Goal: Task Accomplishment & Management: Manage account settings

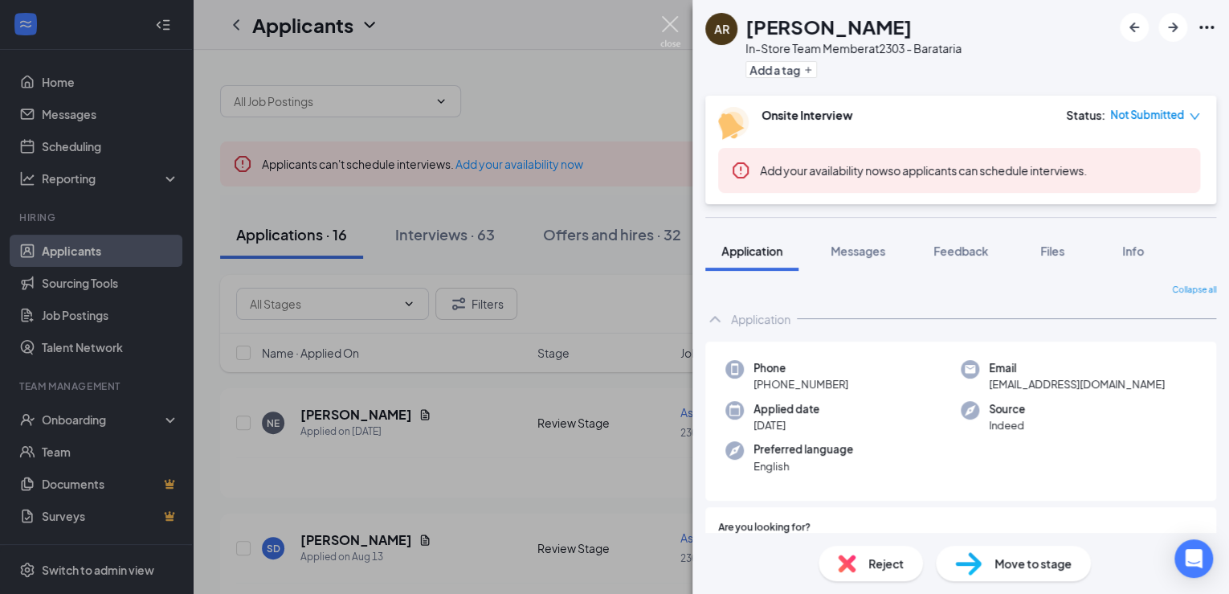
click at [665, 27] on img at bounding box center [670, 31] width 20 height 31
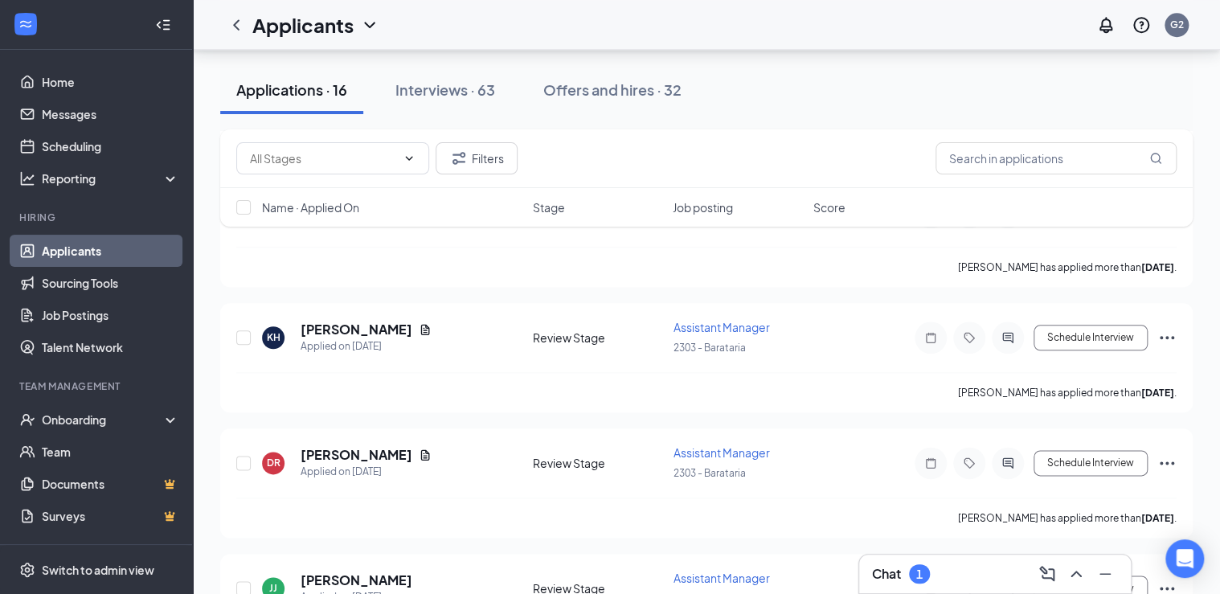
scroll to position [707, 0]
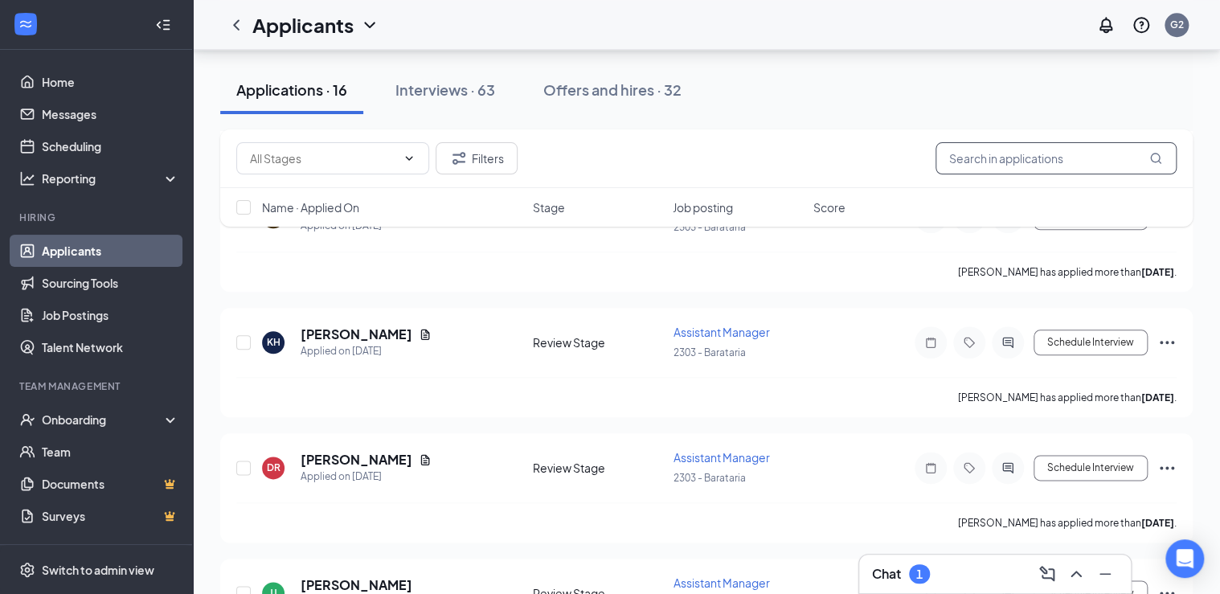
click at [995, 161] on input "text" at bounding box center [1055, 158] width 241 height 32
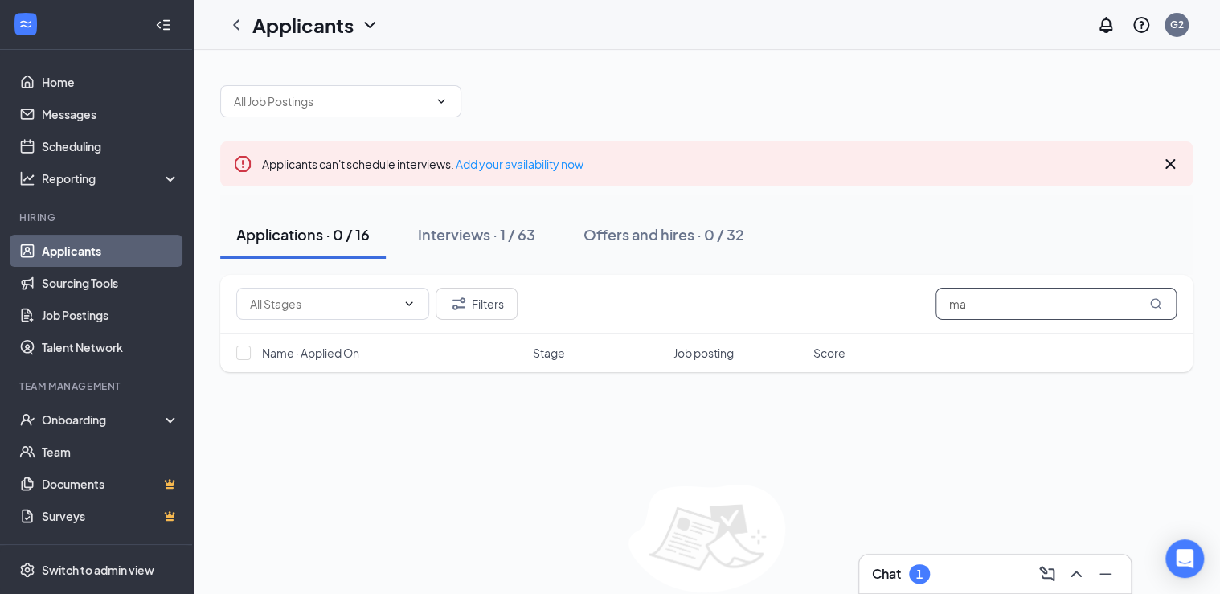
type input "m"
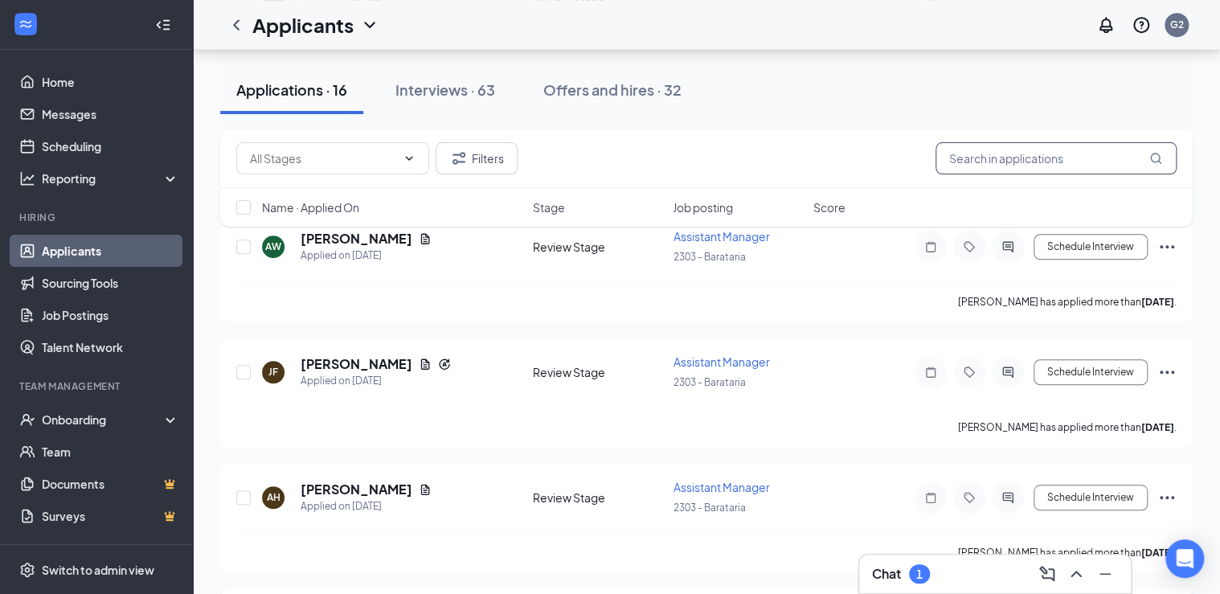
scroll to position [424, 0]
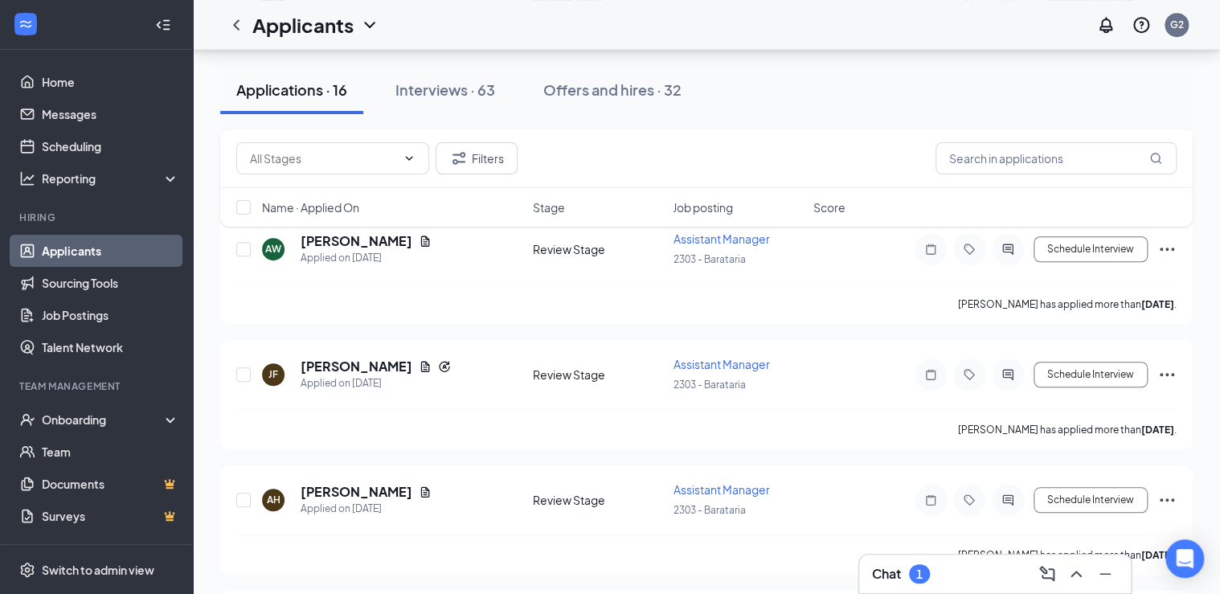
click at [937, 580] on div "Chat 1" at bounding box center [995, 574] width 246 height 26
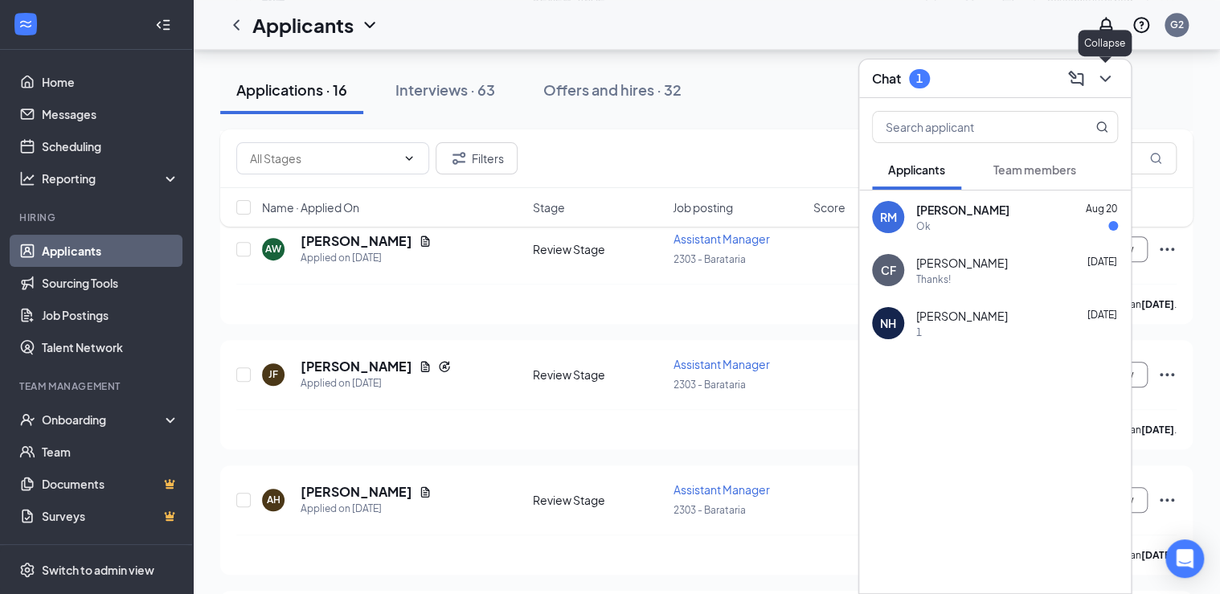
click at [1109, 78] on icon "ChevronDown" at bounding box center [1104, 78] width 19 height 19
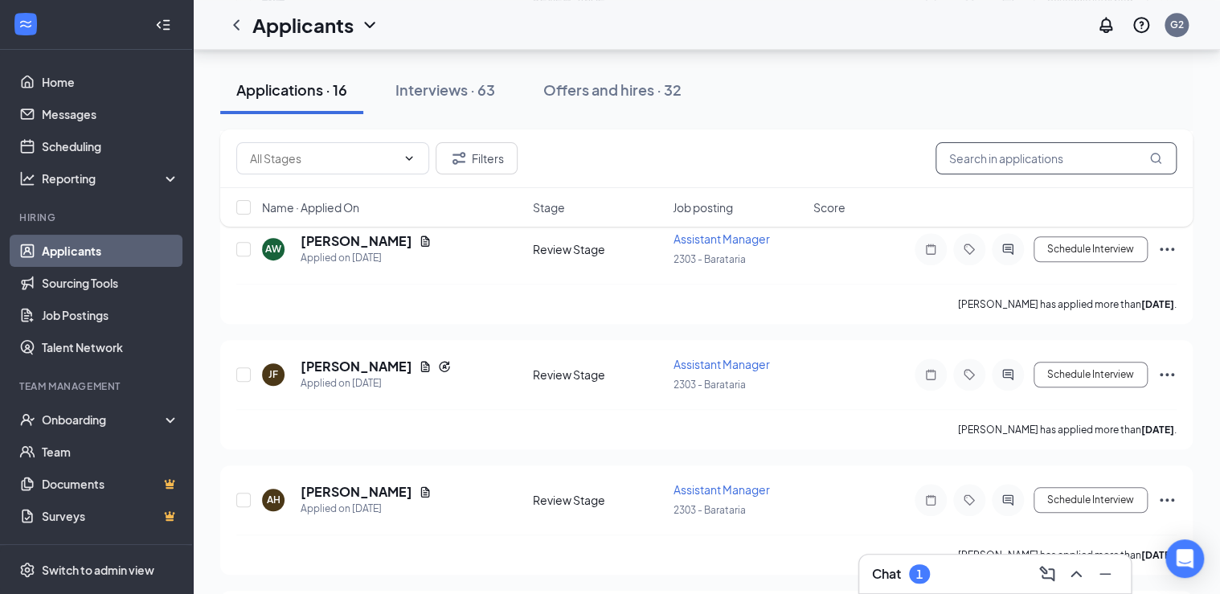
click at [1071, 156] on input "text" at bounding box center [1055, 158] width 241 height 32
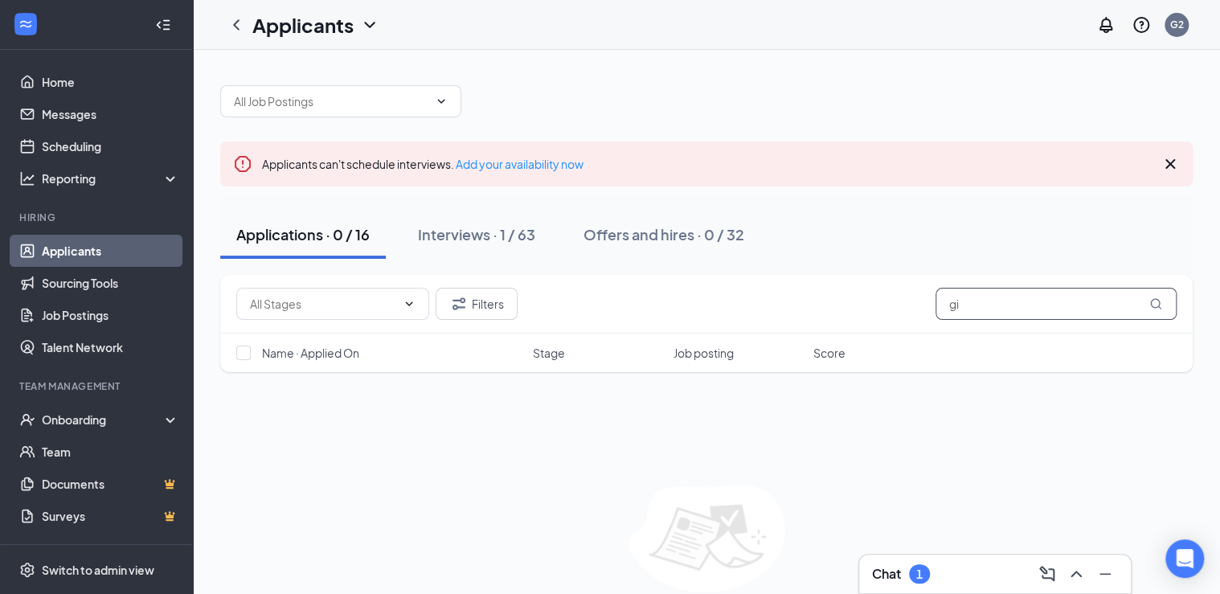
type input "g"
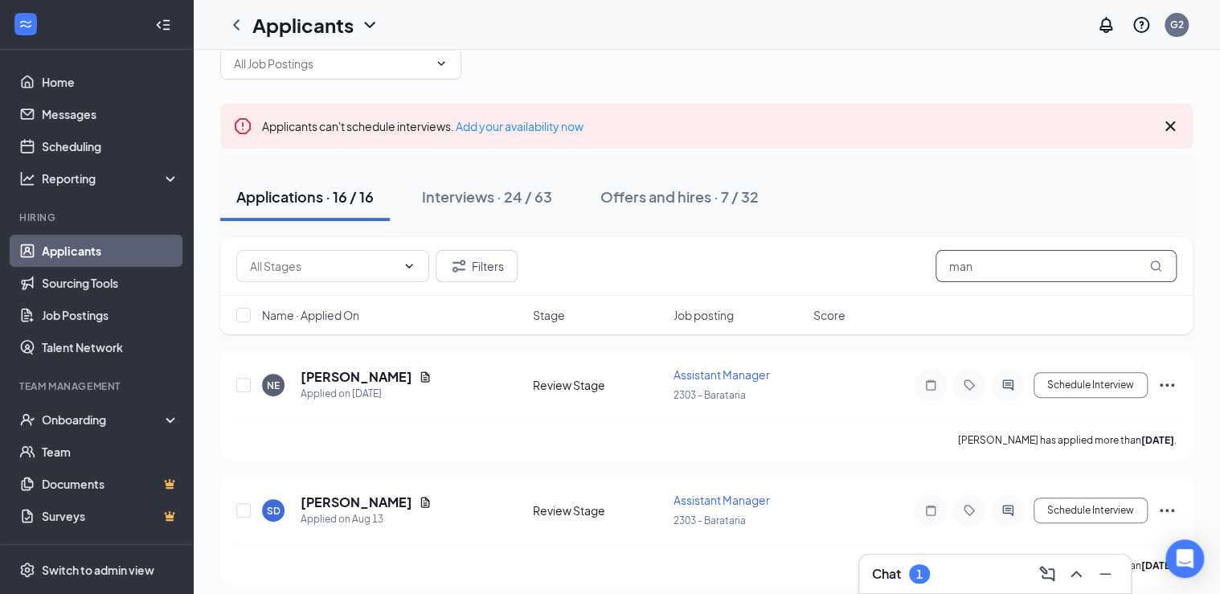
scroll to position [34, 0]
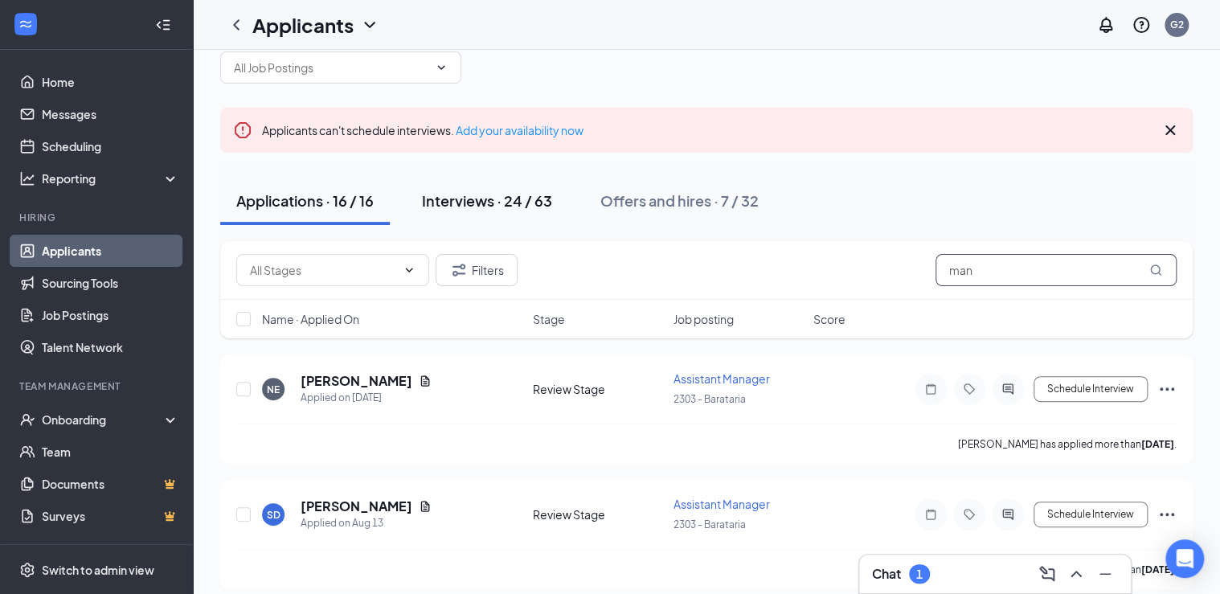
type input "man"
click at [472, 198] on div "Interviews · 24 / 63" at bounding box center [487, 200] width 130 height 20
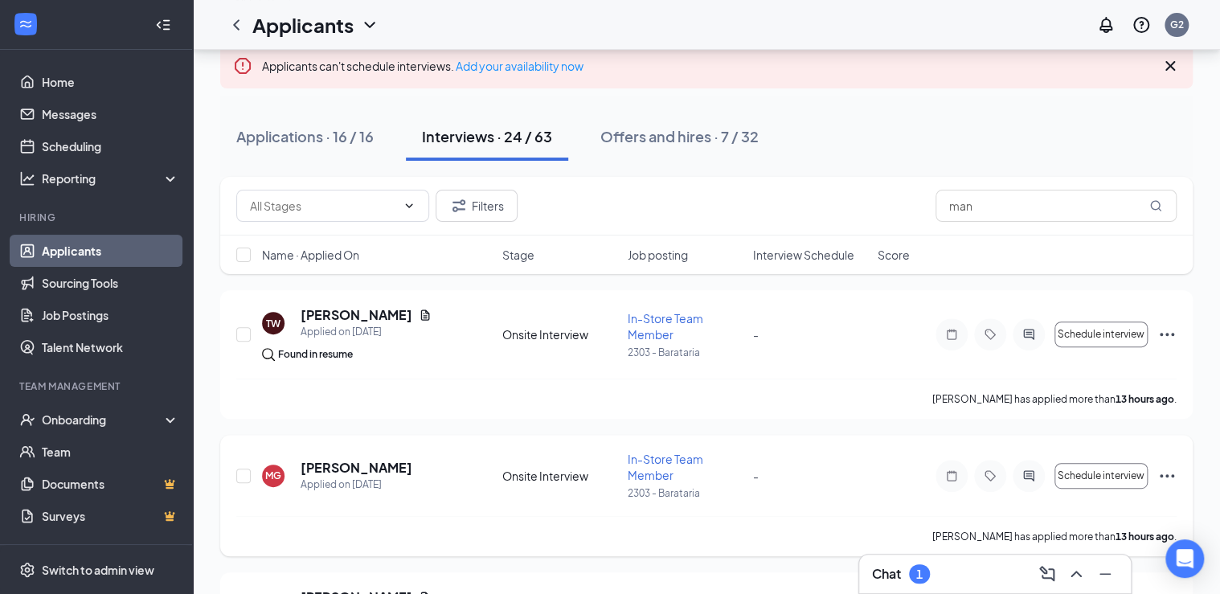
scroll to position [129, 0]
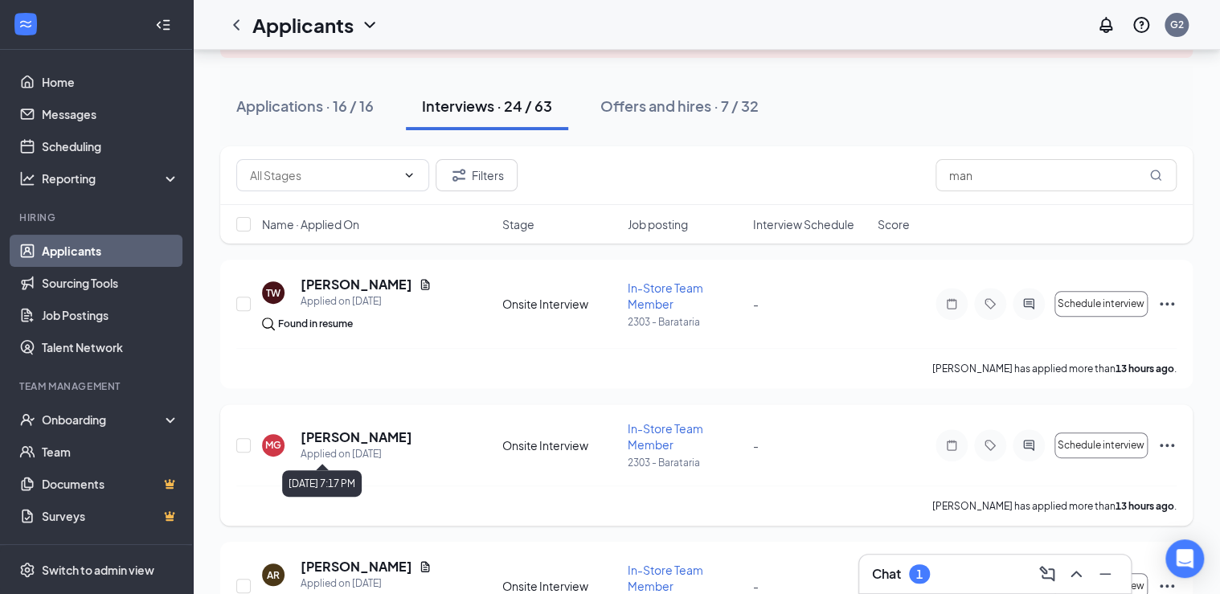
click at [381, 460] on div "Applied on [DATE]" at bounding box center [356, 454] width 112 height 16
click at [377, 439] on h5 "[PERSON_NAME]" at bounding box center [356, 437] width 112 height 18
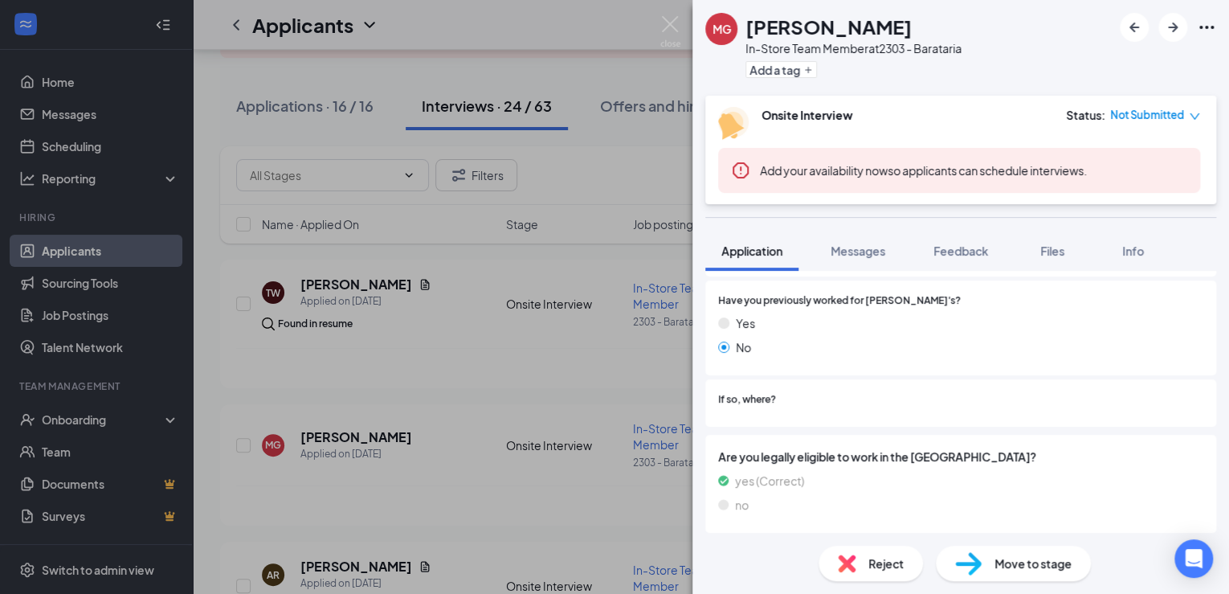
scroll to position [787, 0]
click at [1011, 571] on span "Move to stage" at bounding box center [1033, 563] width 77 height 18
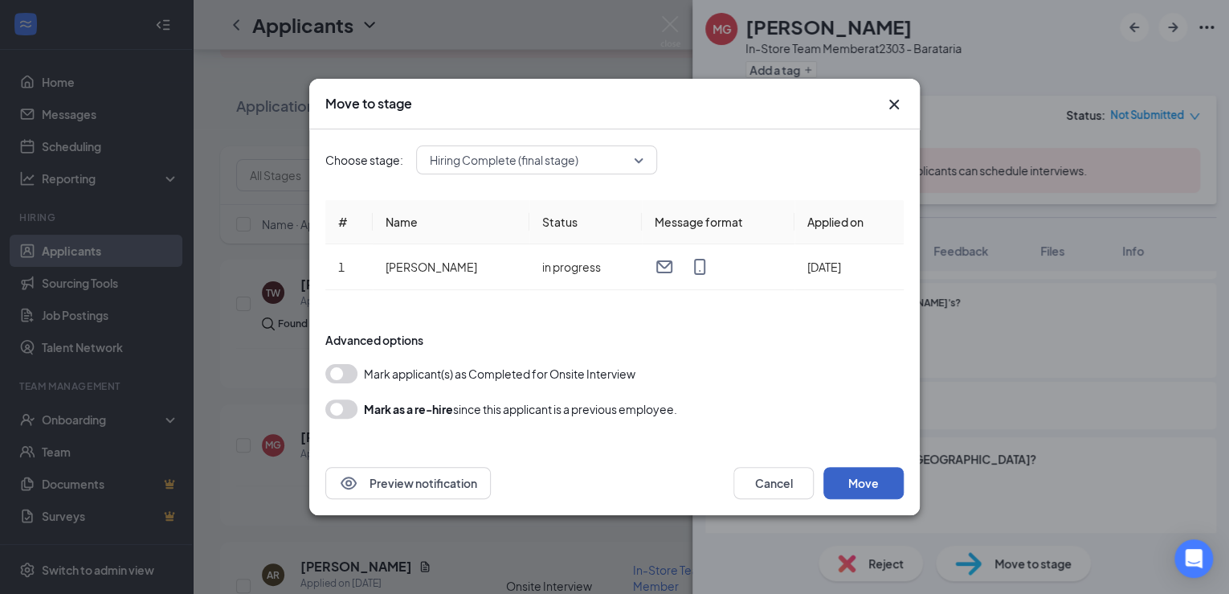
click at [857, 492] on button "Move" at bounding box center [863, 483] width 80 height 32
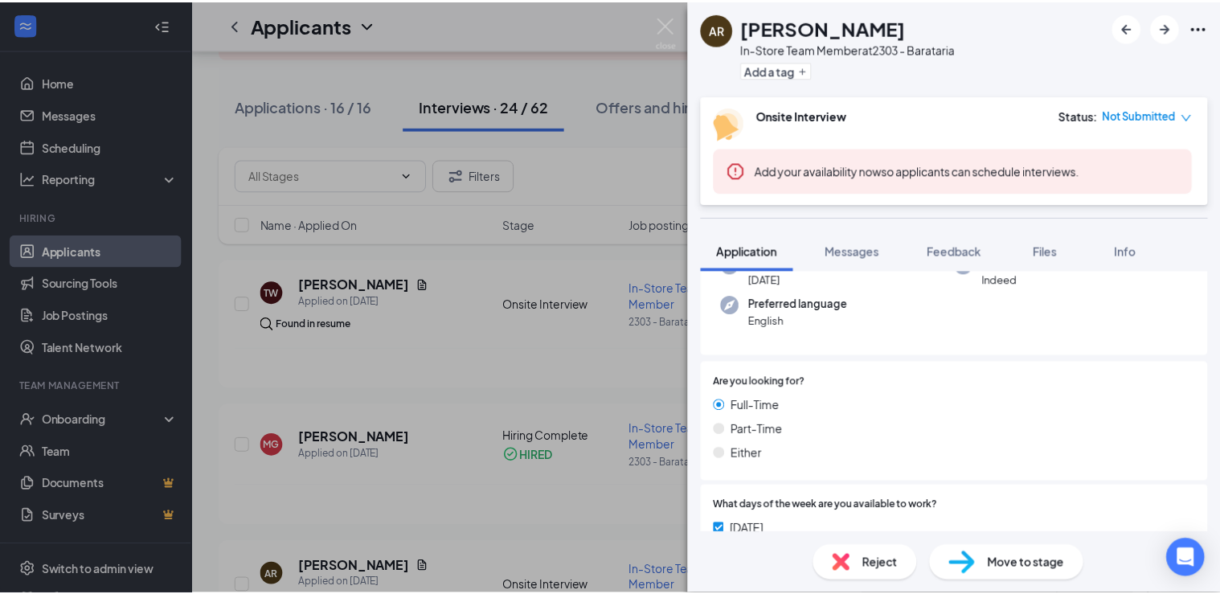
scroll to position [193, 0]
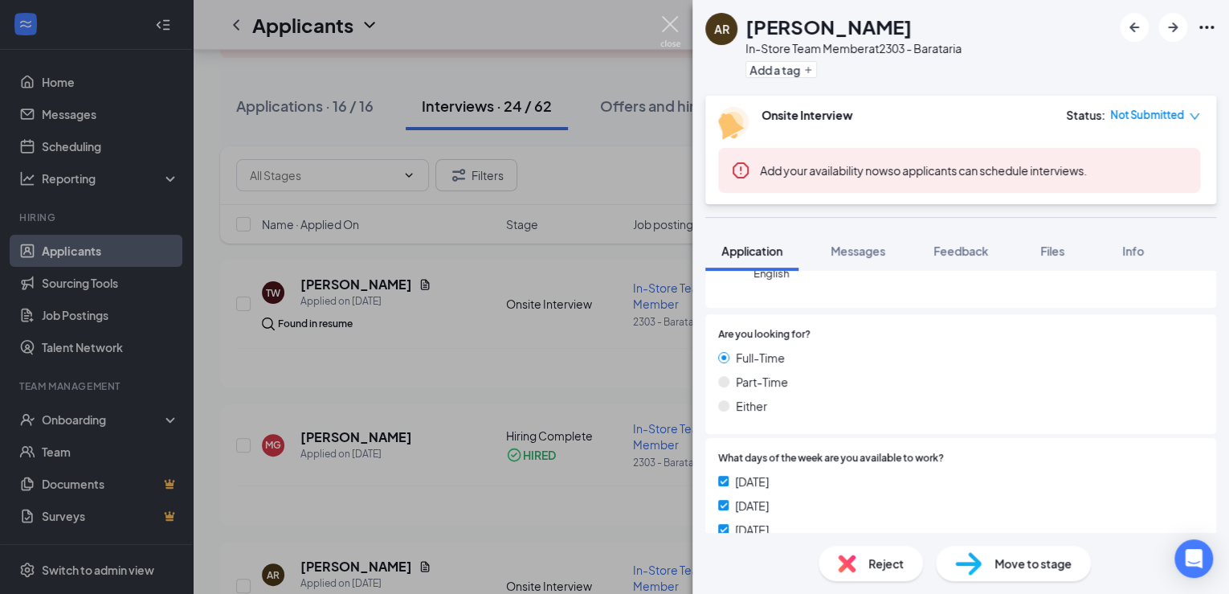
click at [666, 24] on img at bounding box center [670, 31] width 20 height 31
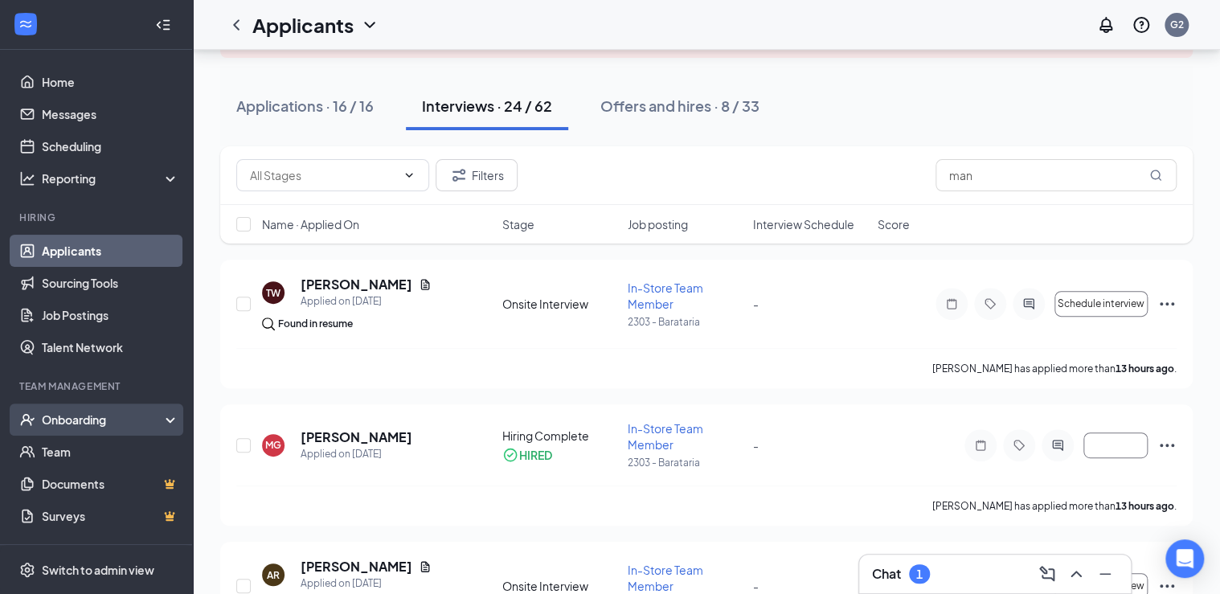
click at [96, 420] on div "Onboarding" at bounding box center [104, 419] width 124 height 16
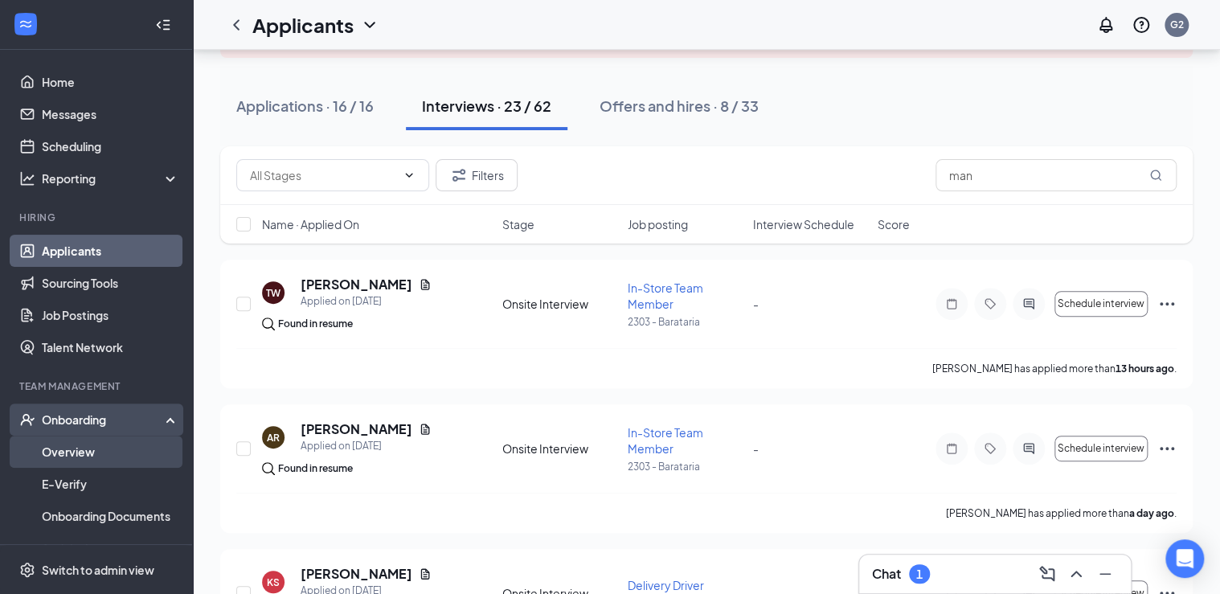
click at [87, 445] on link "Overview" at bounding box center [110, 451] width 137 height 32
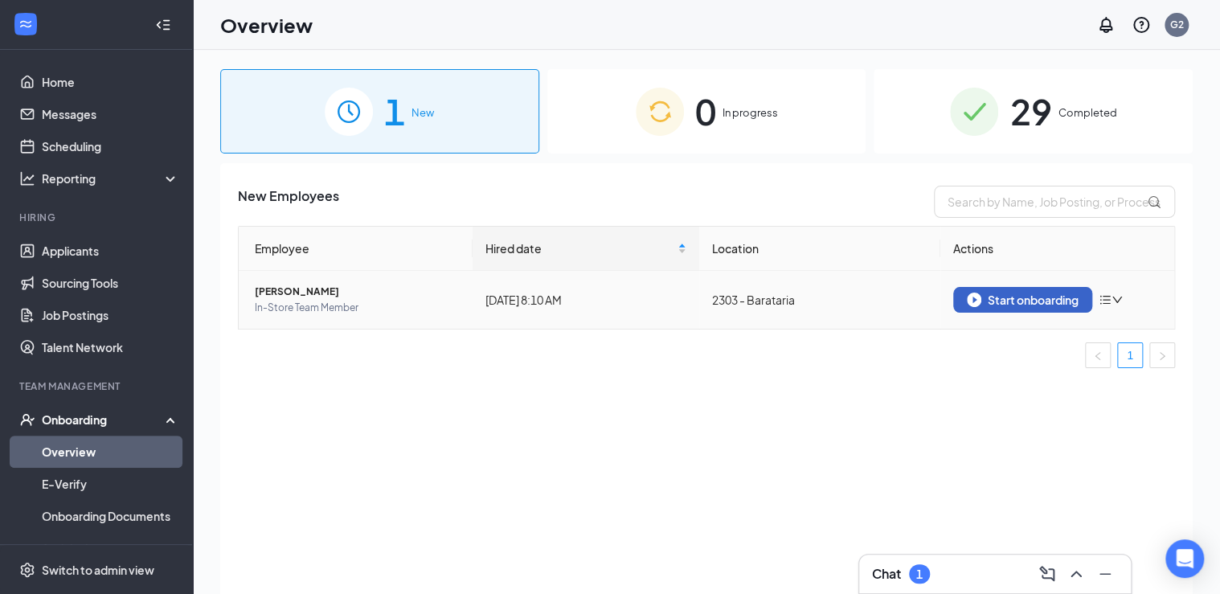
click at [1016, 300] on div "Start onboarding" at bounding box center [1022, 299] width 112 height 14
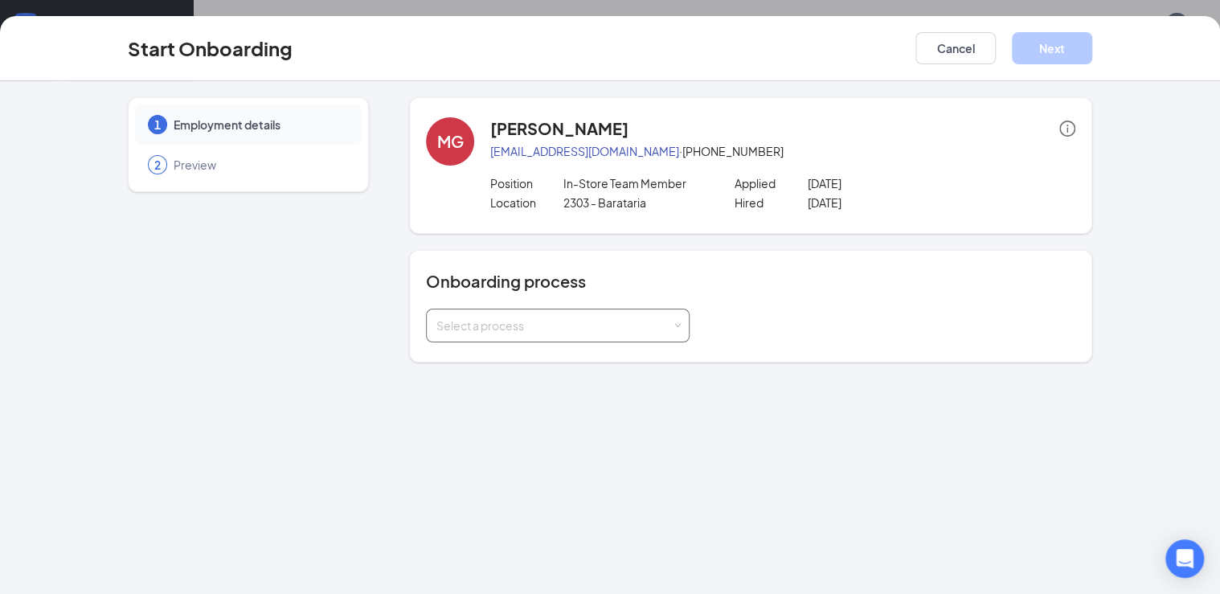
click at [527, 322] on div "Select a process" at bounding box center [553, 325] width 235 height 16
click at [520, 366] on li "Onboarding Process" at bounding box center [557, 359] width 264 height 29
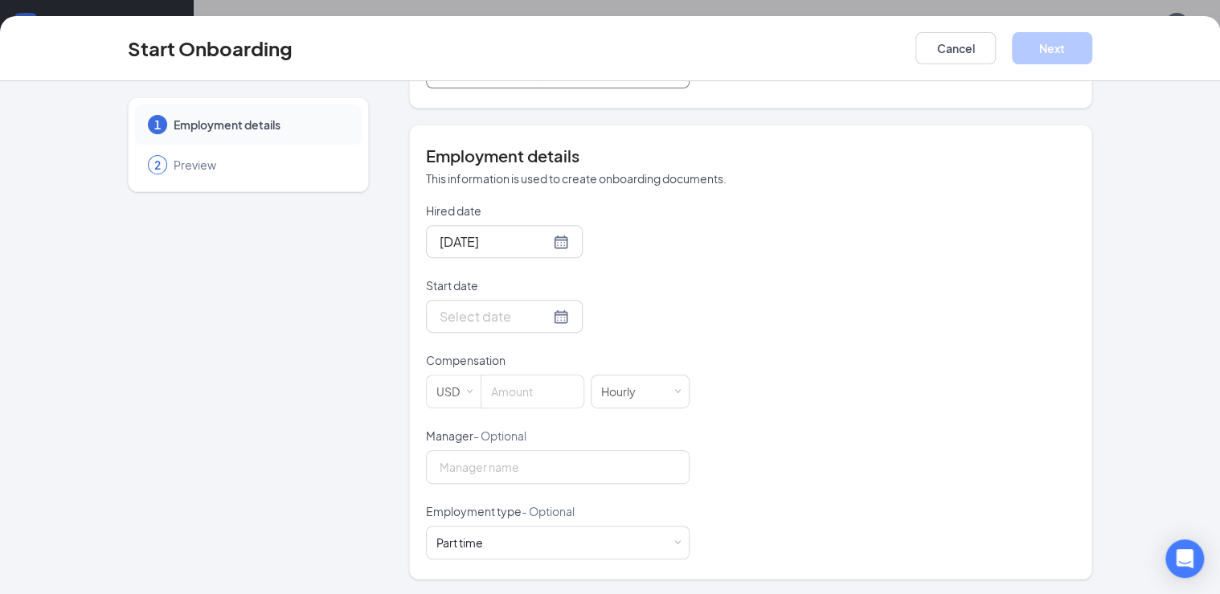
scroll to position [190, 0]
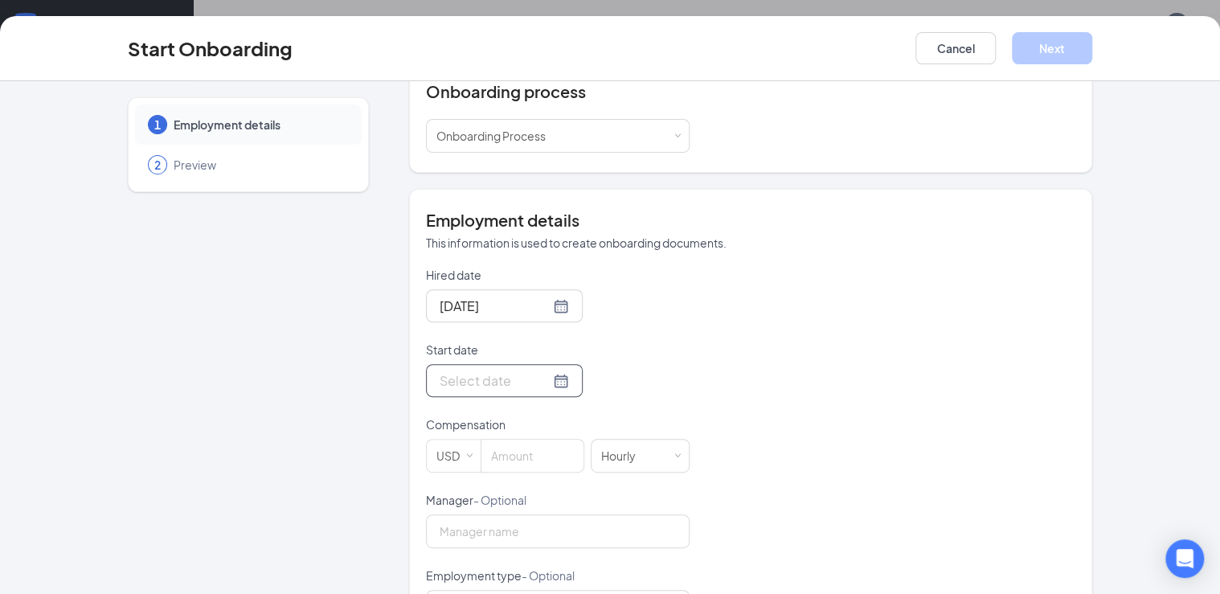
click at [455, 376] on input "Start date" at bounding box center [494, 380] width 110 height 20
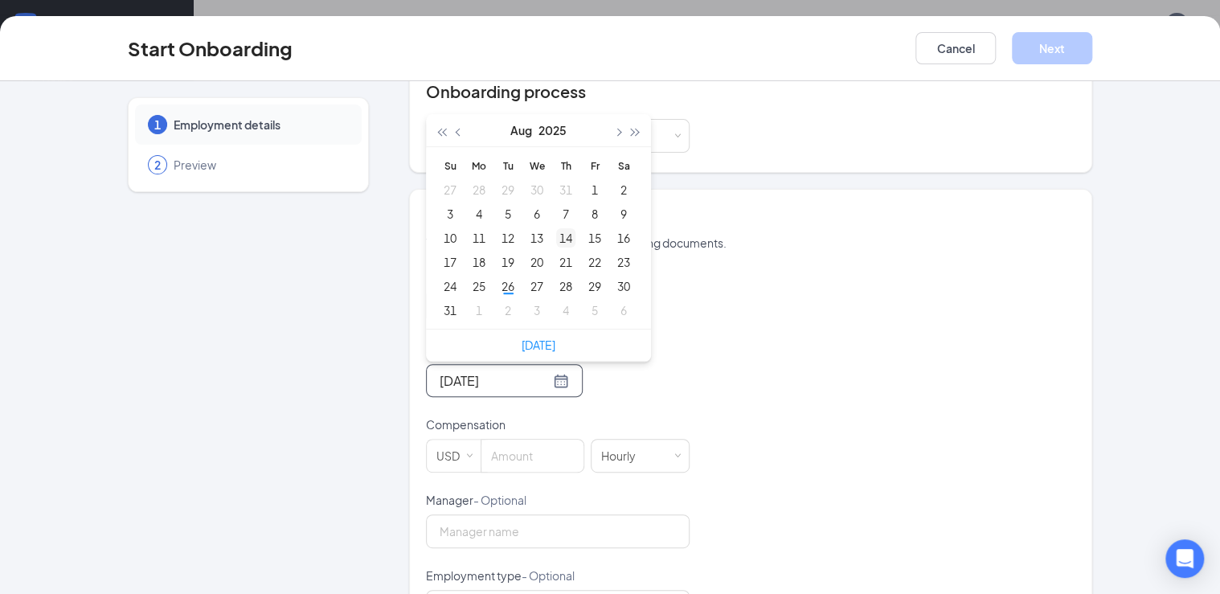
type input "[DATE]"
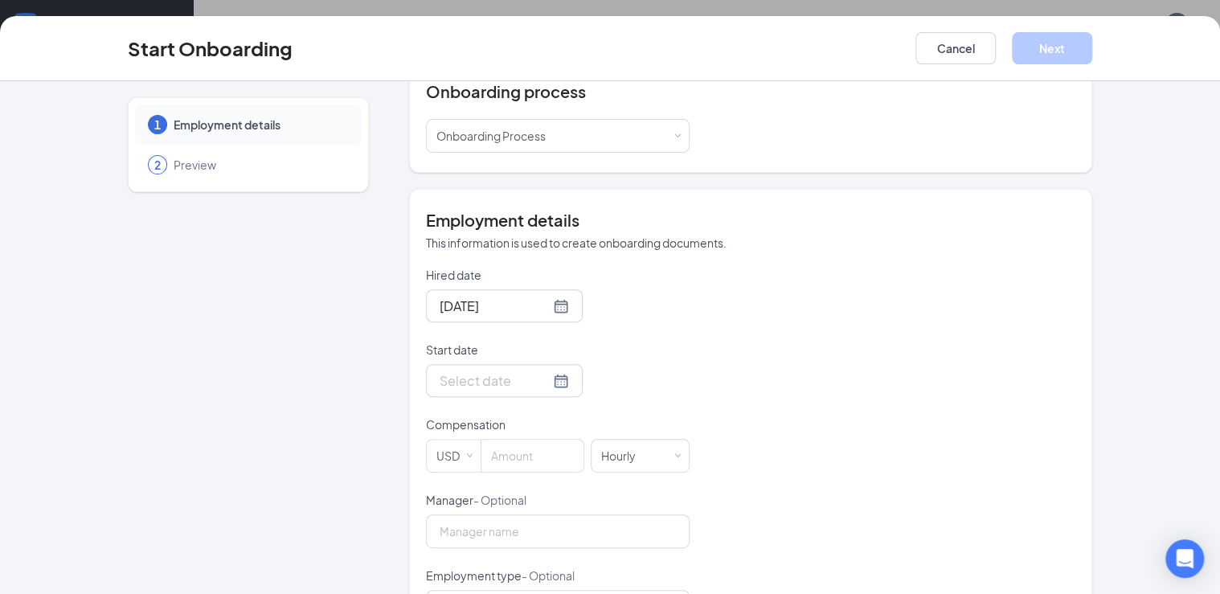
click at [804, 329] on div "Hired date [DATE] Start date [DATE] Su Mo Tu We Th Fr Sa 27 28 29 30 31 1 2 3 4…" at bounding box center [750, 445] width 649 height 357
click at [545, 379] on div at bounding box center [503, 380] width 129 height 20
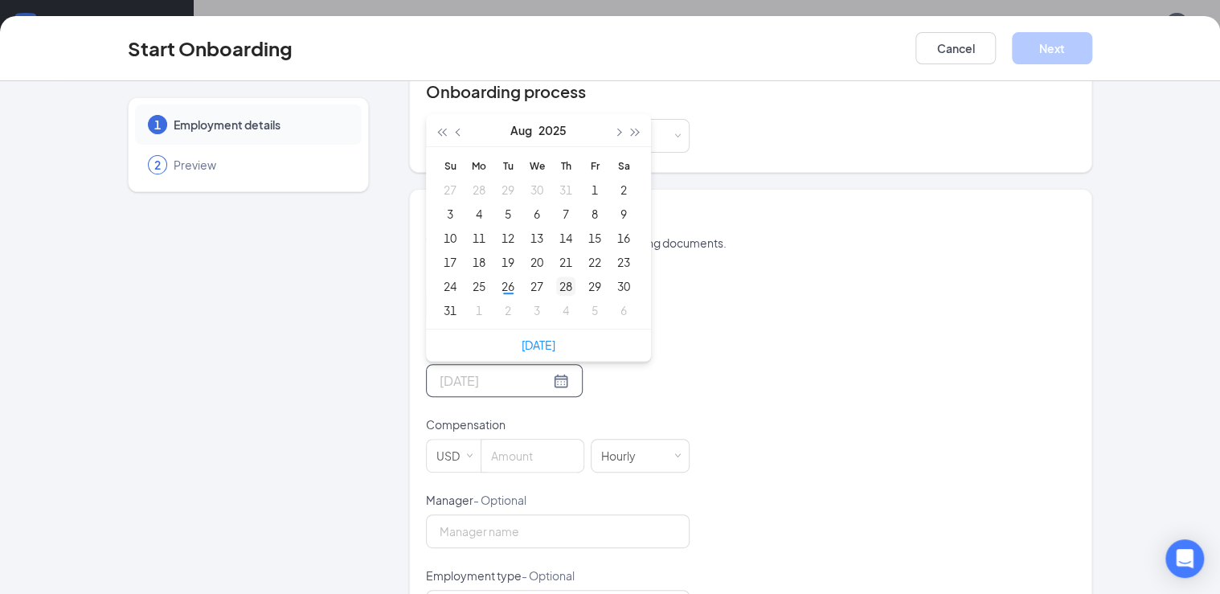
type input "[DATE]"
click at [566, 278] on div "28" at bounding box center [565, 285] width 19 height 19
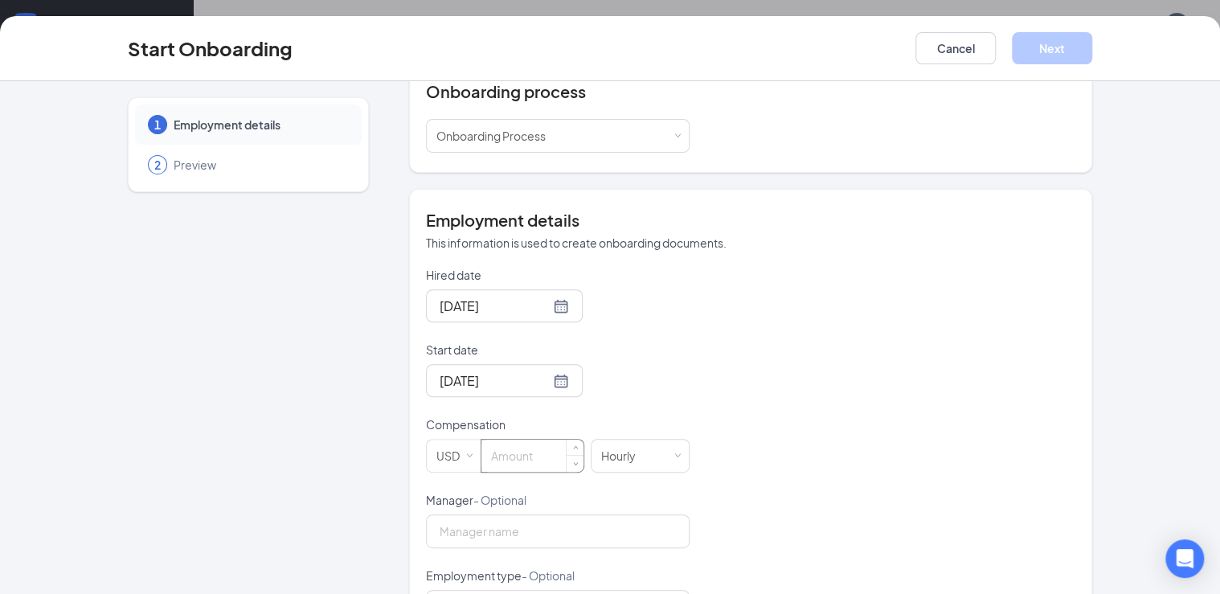
click at [520, 450] on input at bounding box center [532, 455] width 102 height 32
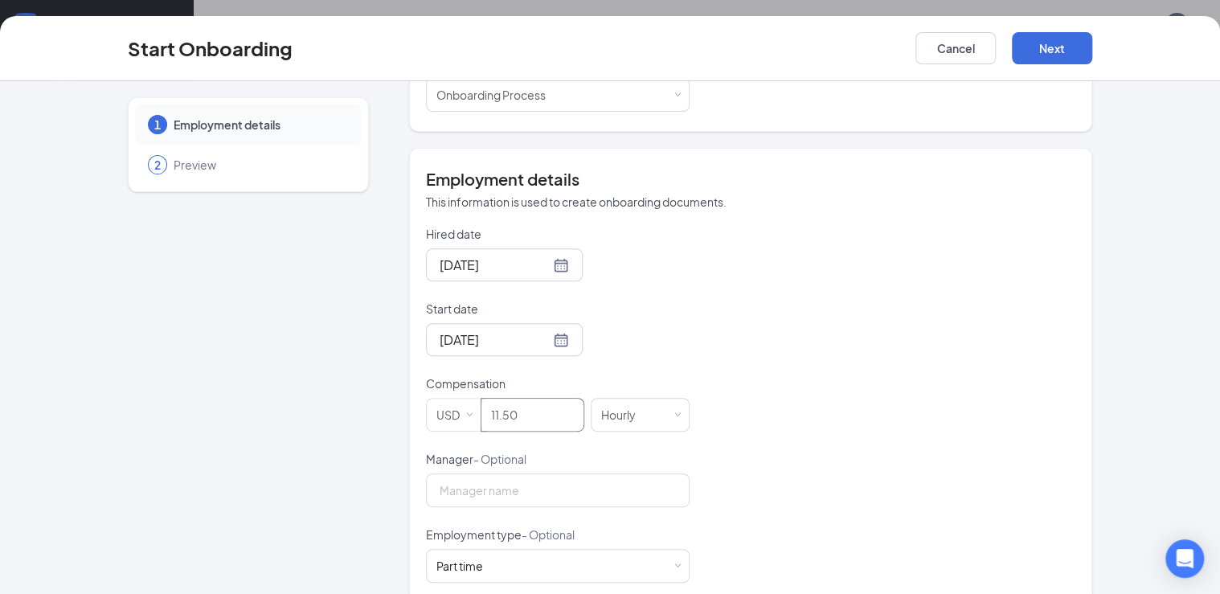
scroll to position [254, 0]
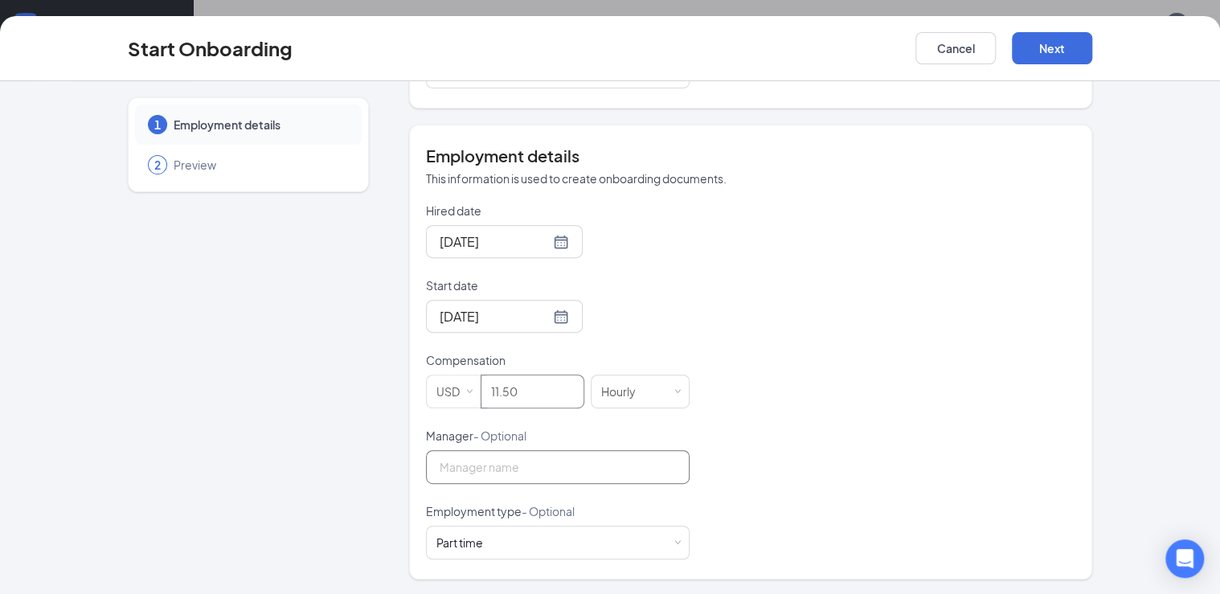
type input "11.5"
click at [602, 471] on input "Manager - Optional" at bounding box center [558, 467] width 264 height 34
click at [796, 482] on div "Hired date [DATE] Start date [DATE] [DATE] Su Mo Tu We Th Fr Sa 27 28 29 30 31 …" at bounding box center [750, 380] width 649 height 357
click at [527, 471] on input "Manager - Optional" at bounding box center [558, 467] width 264 height 34
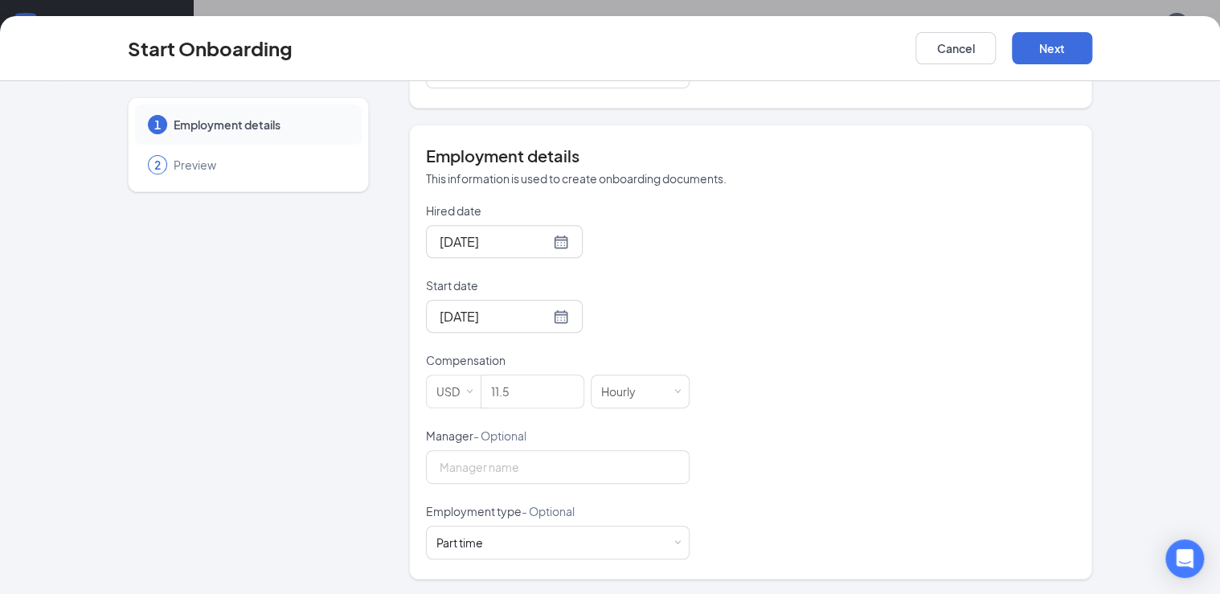
click at [852, 513] on div "Hired date [DATE] Start date [DATE] [DATE] Su Mo Tu We Th Fr Sa 27 28 29 30 31 …" at bounding box center [750, 380] width 649 height 357
click at [558, 468] on input "Manager - Optional" at bounding box center [558, 467] width 264 height 34
type input "[PERSON_NAME]"
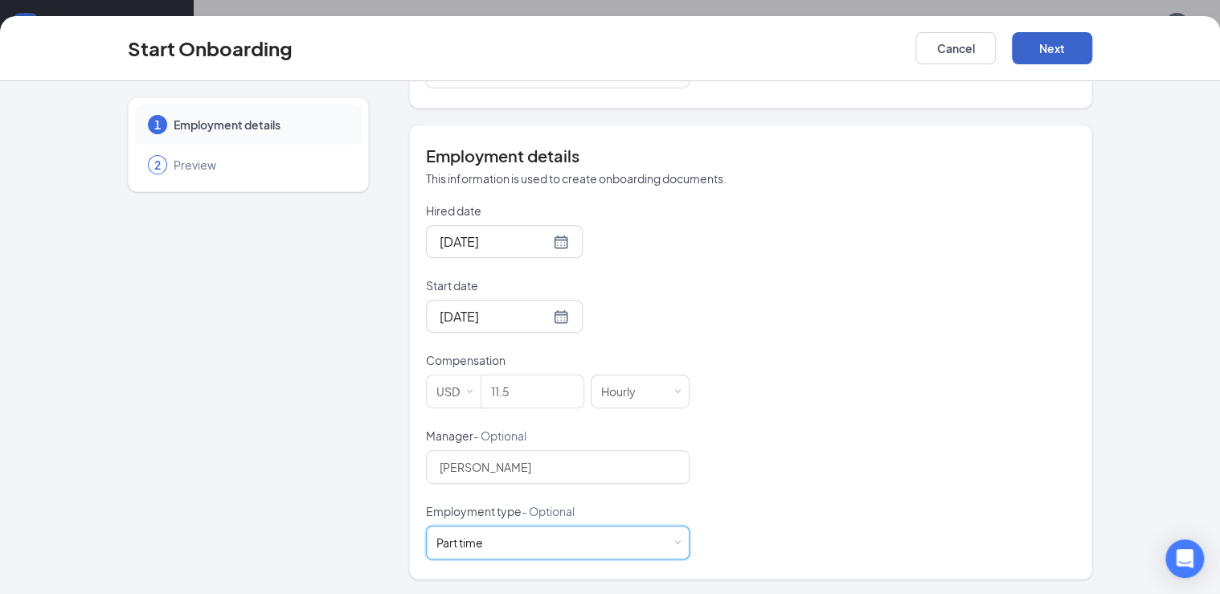
click at [1041, 53] on button "Next" at bounding box center [1051, 48] width 80 height 32
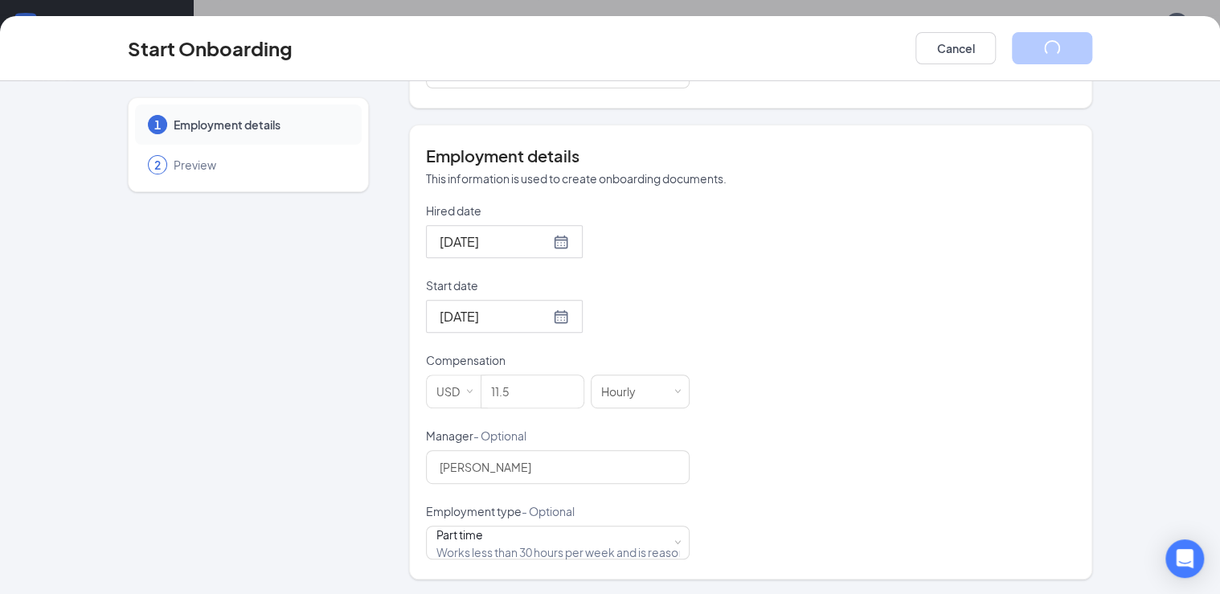
scroll to position [0, 0]
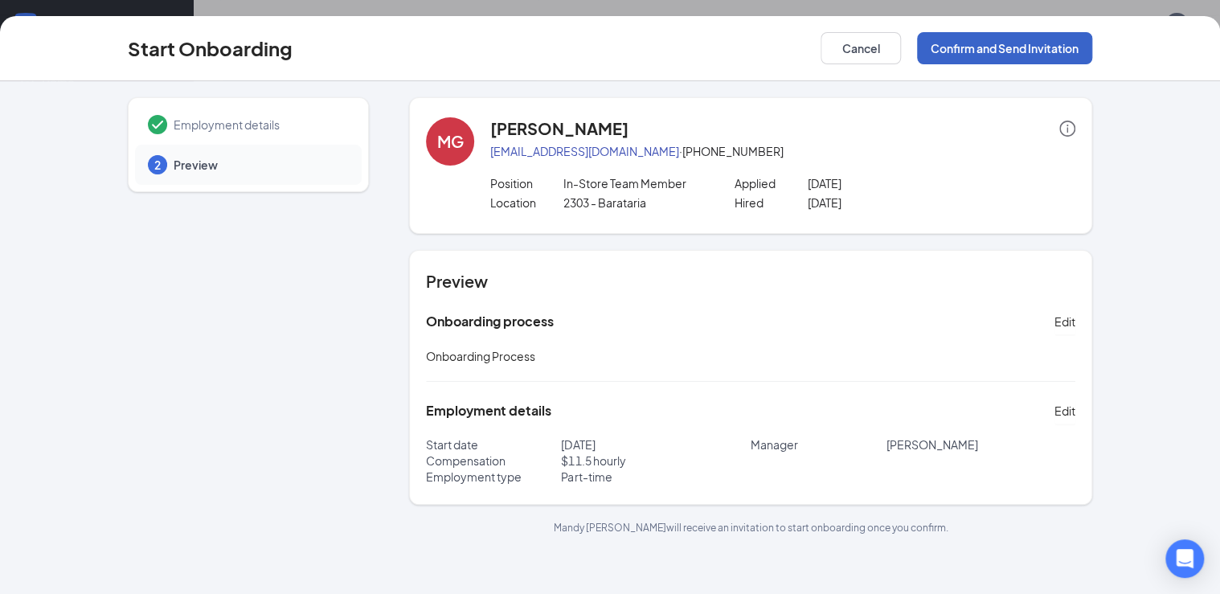
click at [983, 55] on button "Confirm and Send Invitation" at bounding box center [1004, 48] width 175 height 32
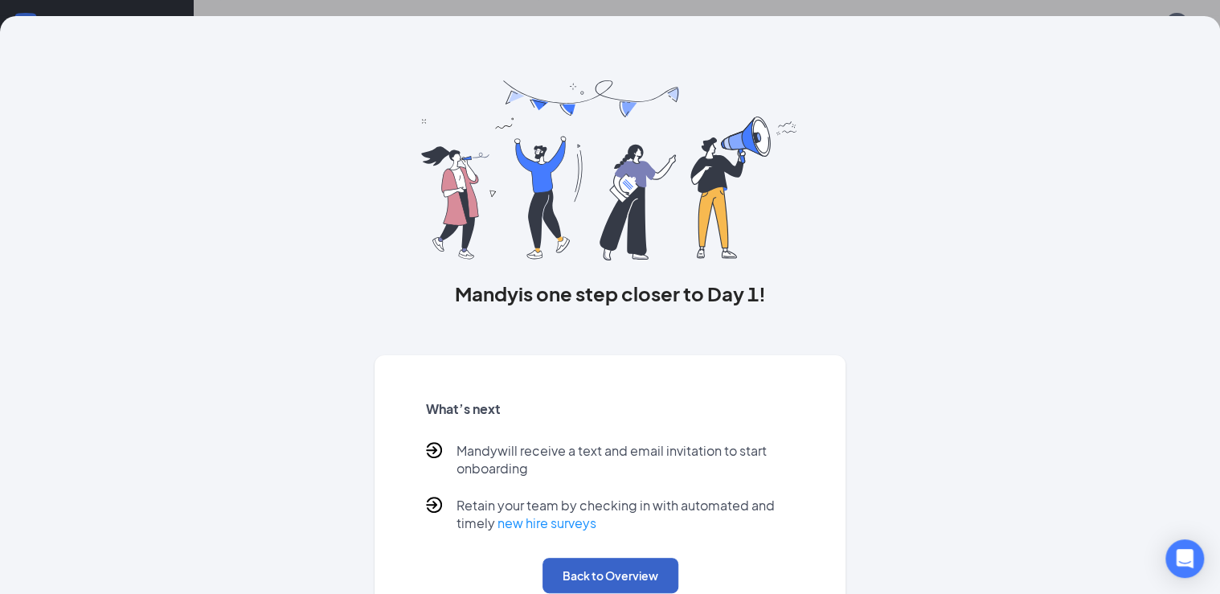
click at [616, 579] on button "Back to Overview" at bounding box center [610, 575] width 136 height 35
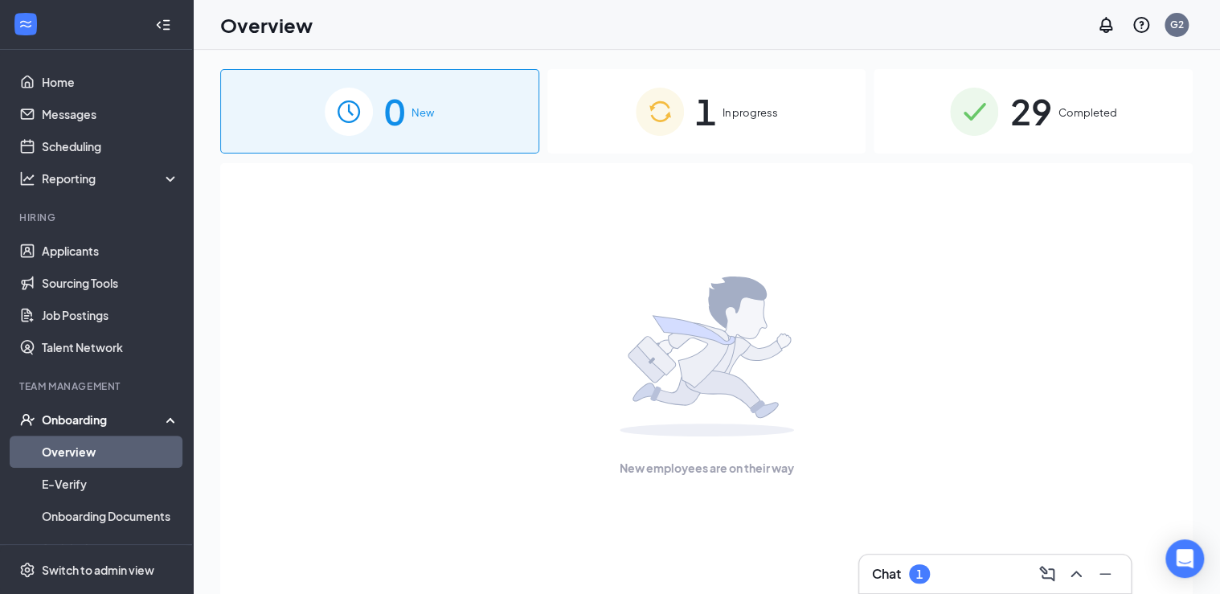
click at [94, 423] on div "Onboarding" at bounding box center [104, 419] width 124 height 16
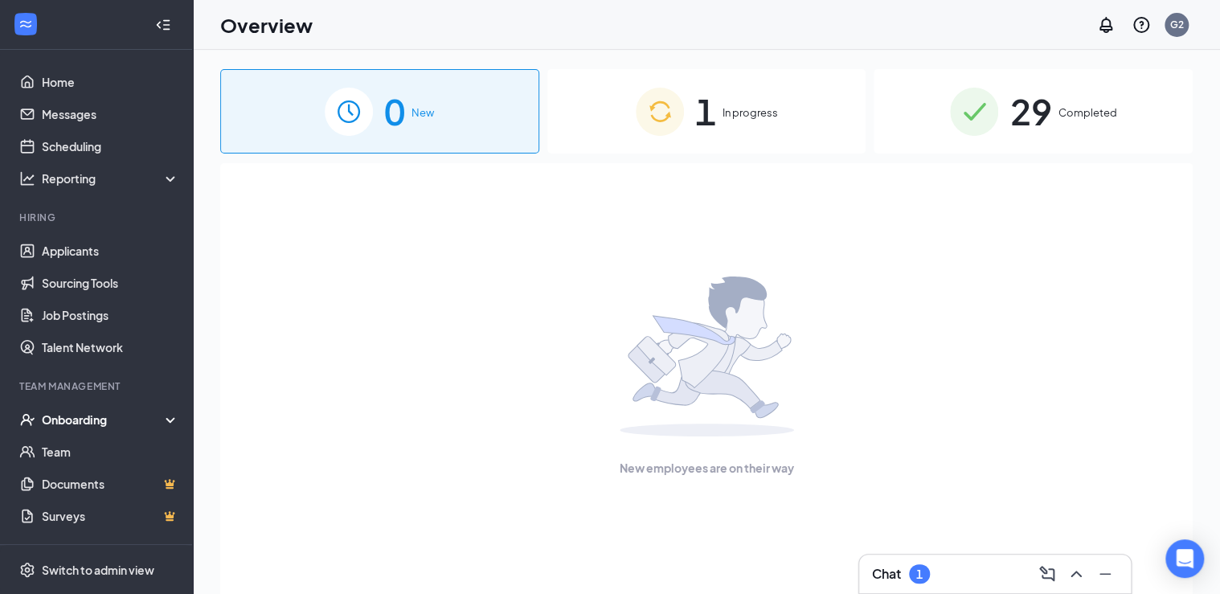
click at [717, 100] on div "1 In progress" at bounding box center [706, 111] width 319 height 84
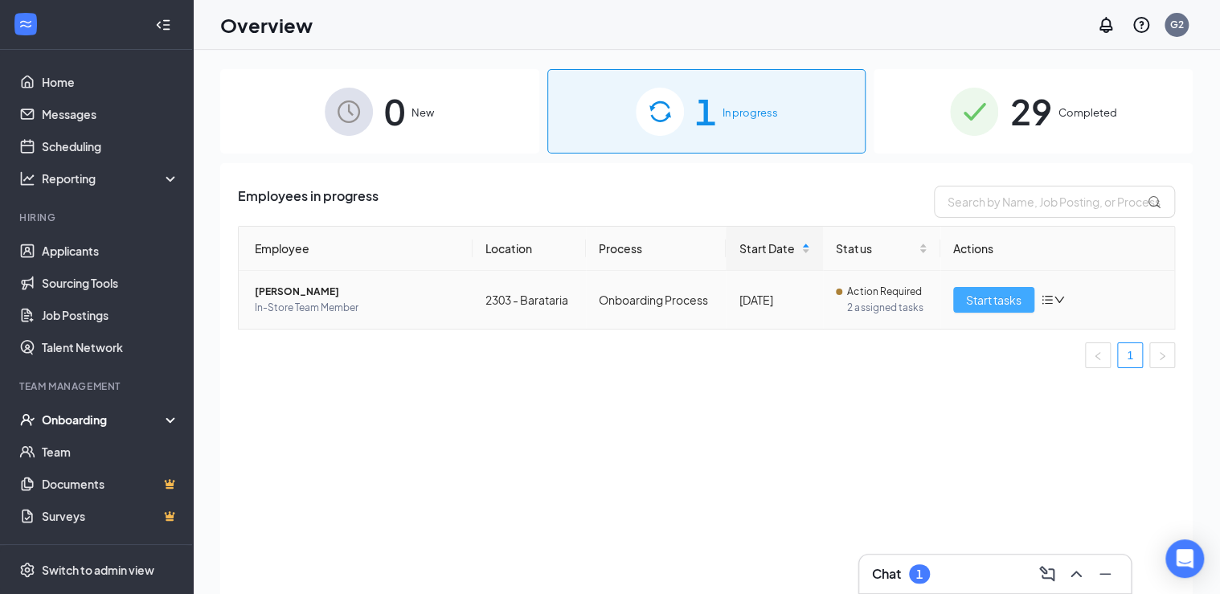
click at [987, 296] on span "Start tasks" at bounding box center [993, 300] width 55 height 18
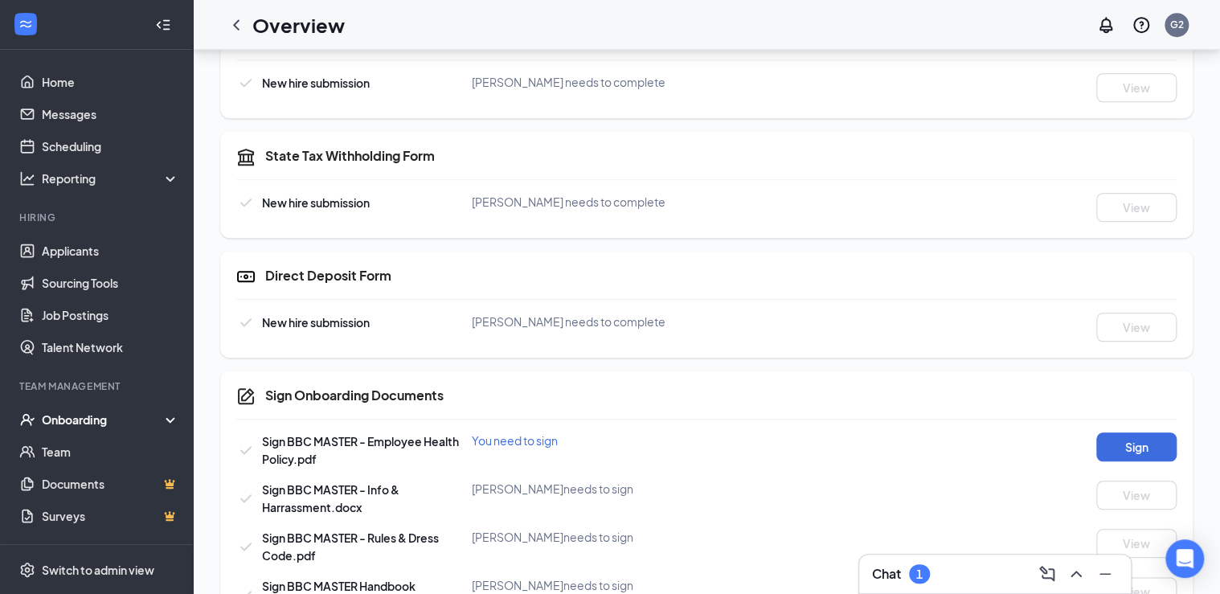
scroll to position [622, 0]
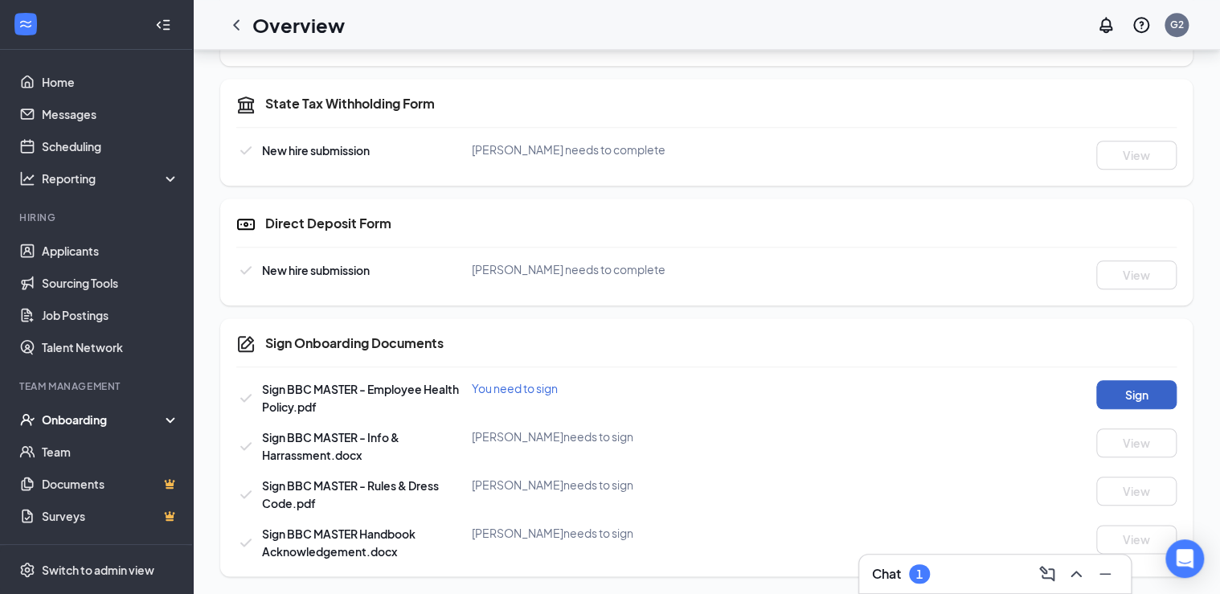
click at [1109, 390] on button "Sign" at bounding box center [1136, 394] width 80 height 29
click at [1146, 396] on button "View" at bounding box center [1136, 394] width 80 height 29
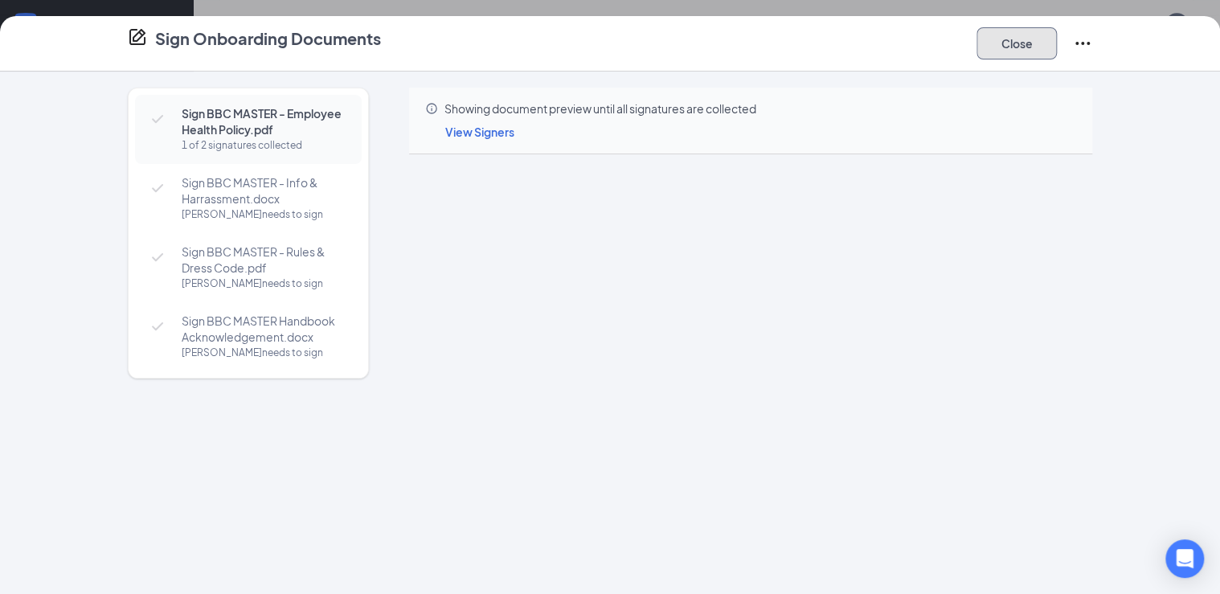
click at [986, 46] on button "Close" at bounding box center [1016, 43] width 80 height 32
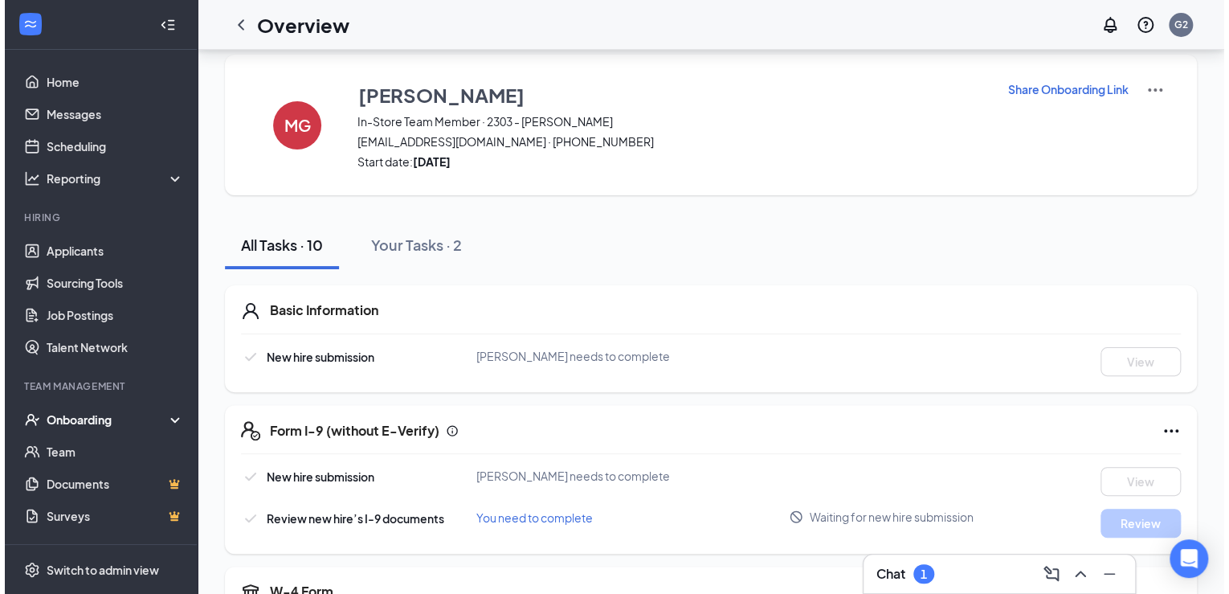
scroll to position [0, 0]
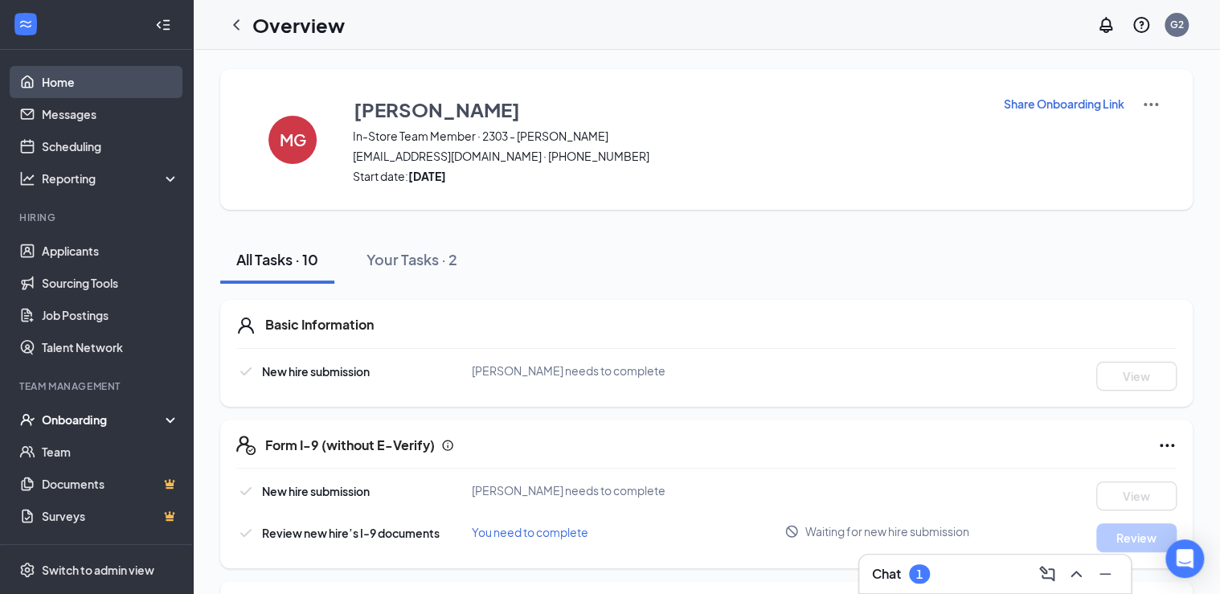
click at [84, 77] on link "Home" at bounding box center [110, 82] width 137 height 32
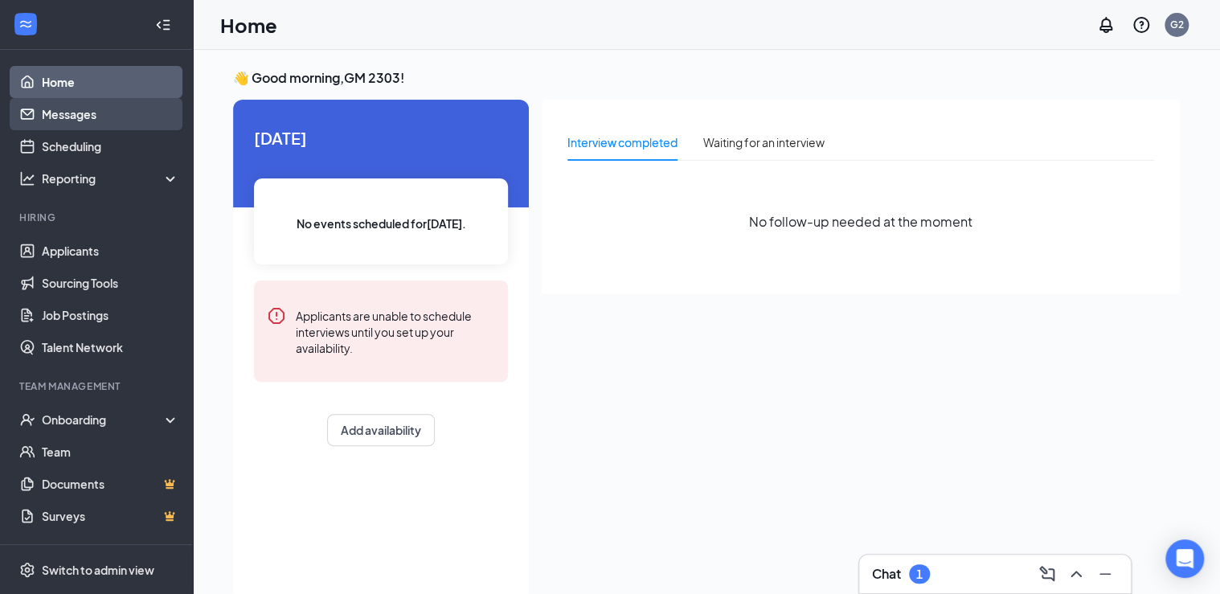
click at [84, 119] on link "Messages" at bounding box center [110, 114] width 137 height 32
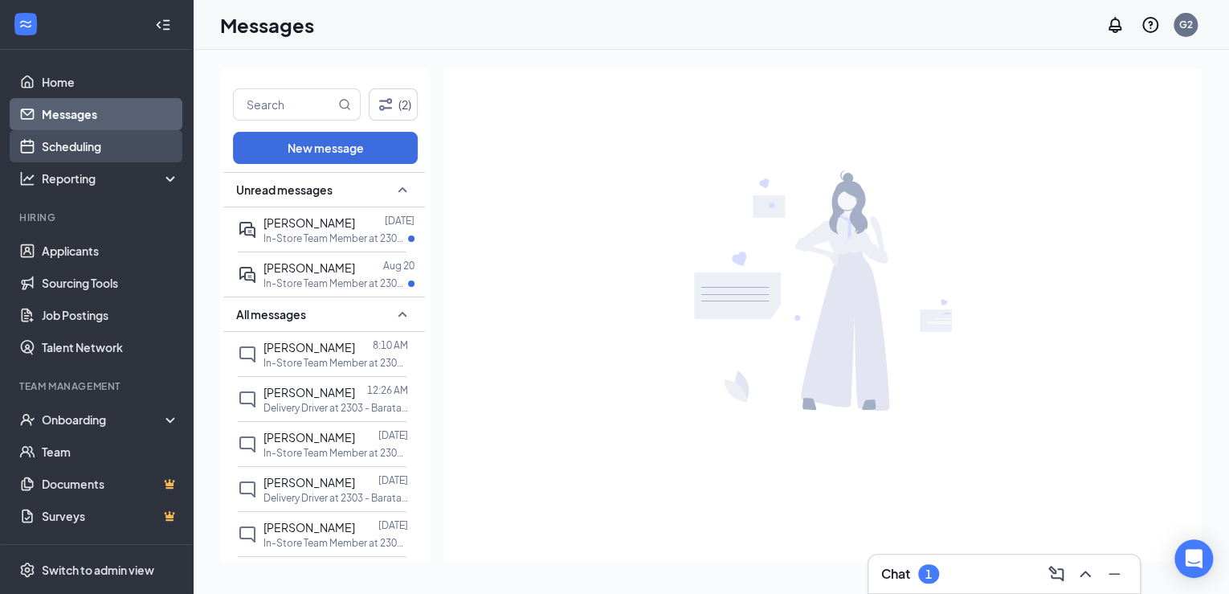
click at [87, 144] on link "Scheduling" at bounding box center [110, 146] width 137 height 32
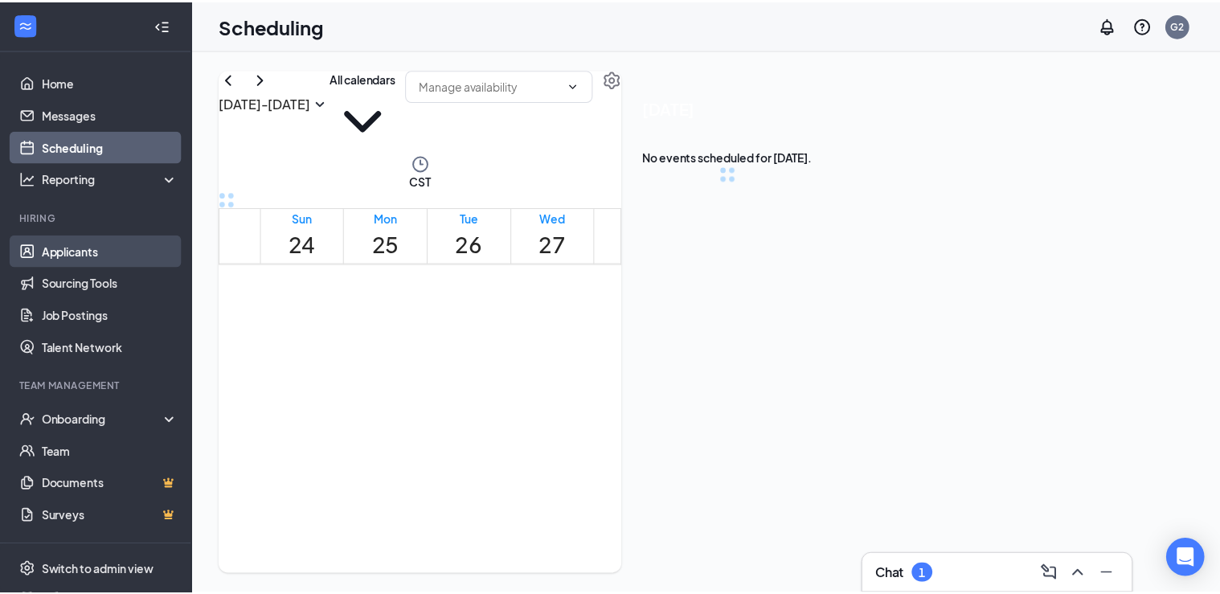
scroll to position [790, 0]
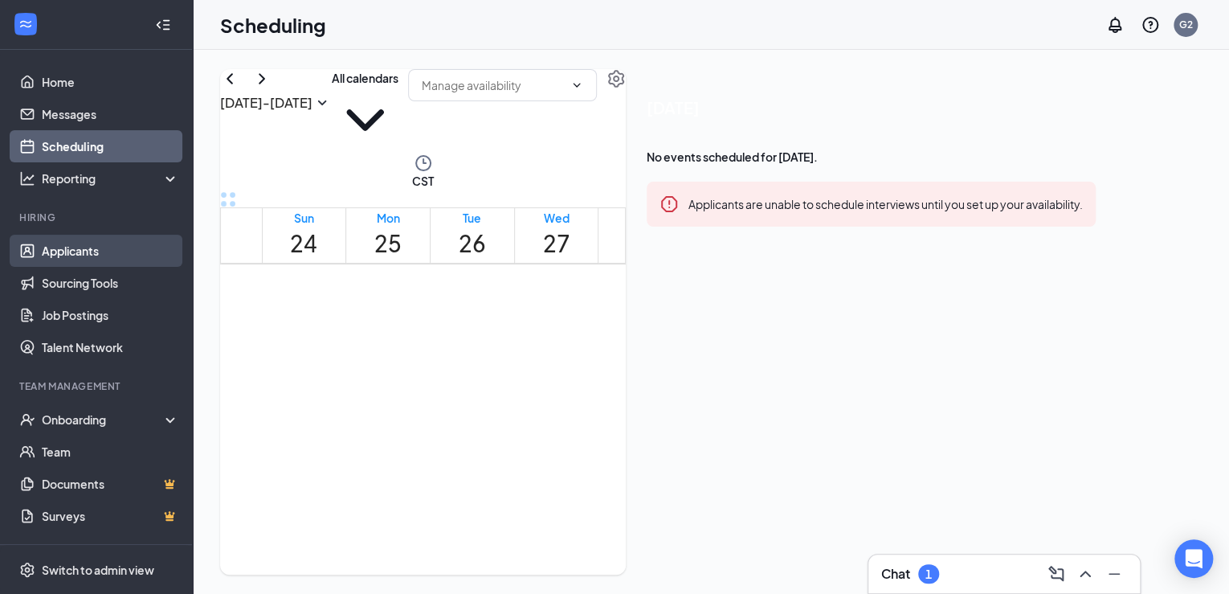
click at [85, 255] on link "Applicants" at bounding box center [110, 251] width 137 height 32
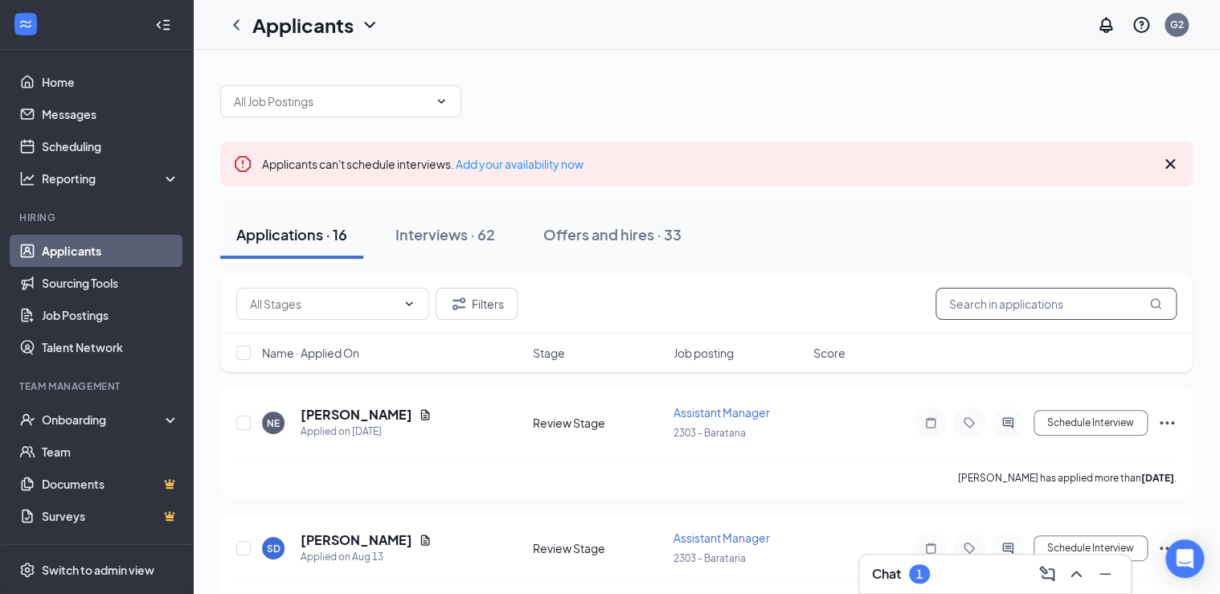
click at [953, 308] on input "text" at bounding box center [1055, 304] width 241 height 32
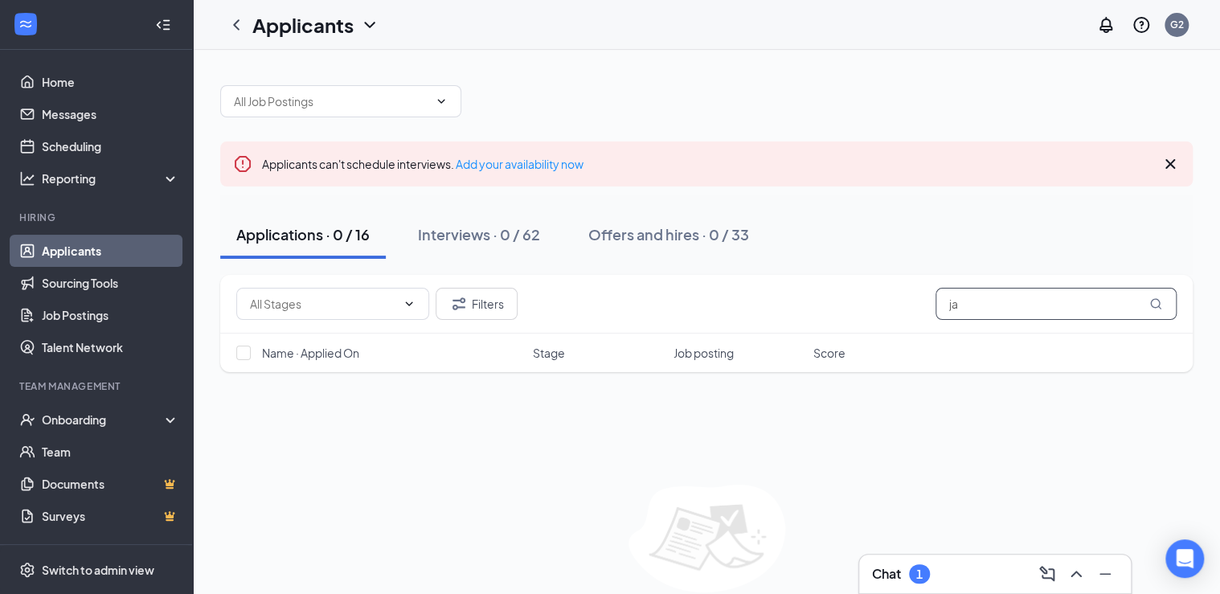
type input "j"
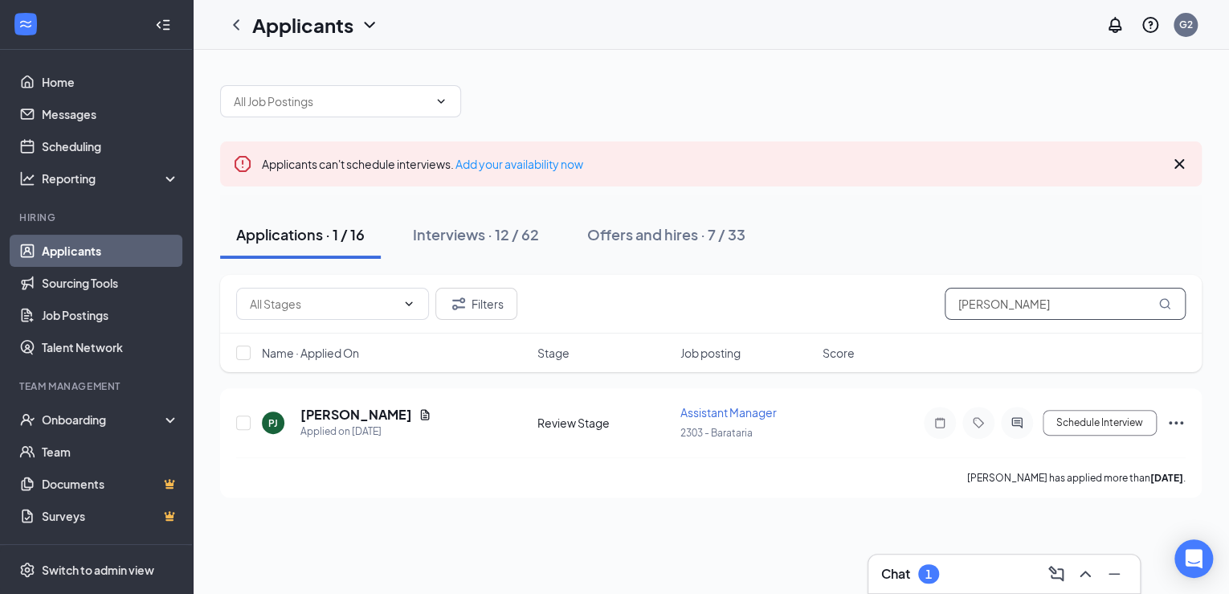
type input "J"
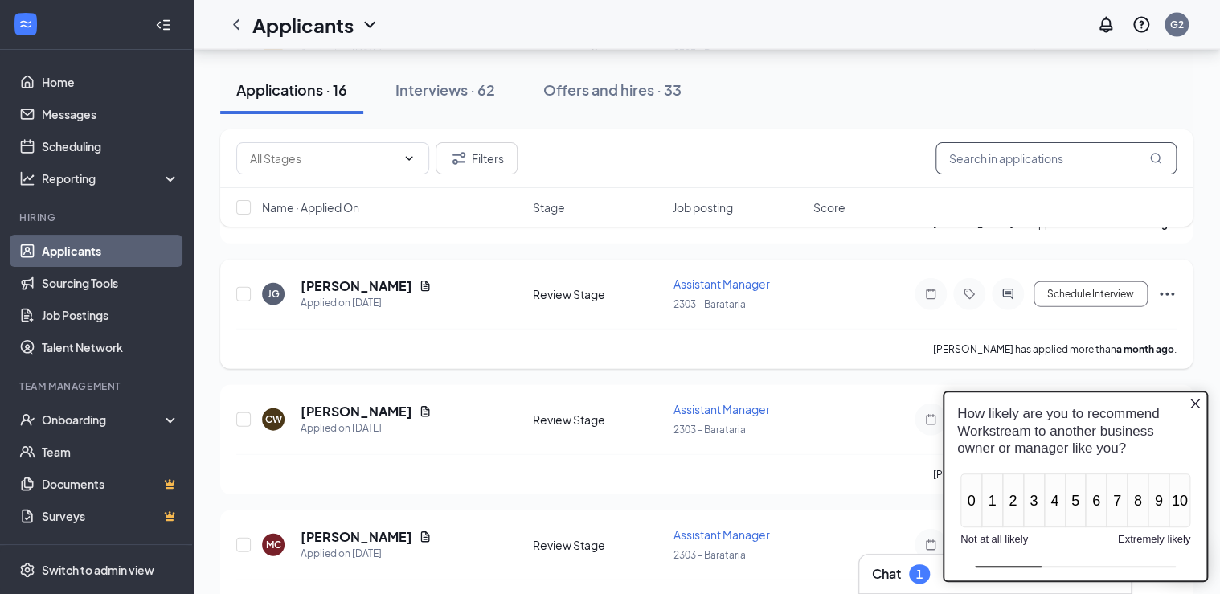
scroll to position [1774, 0]
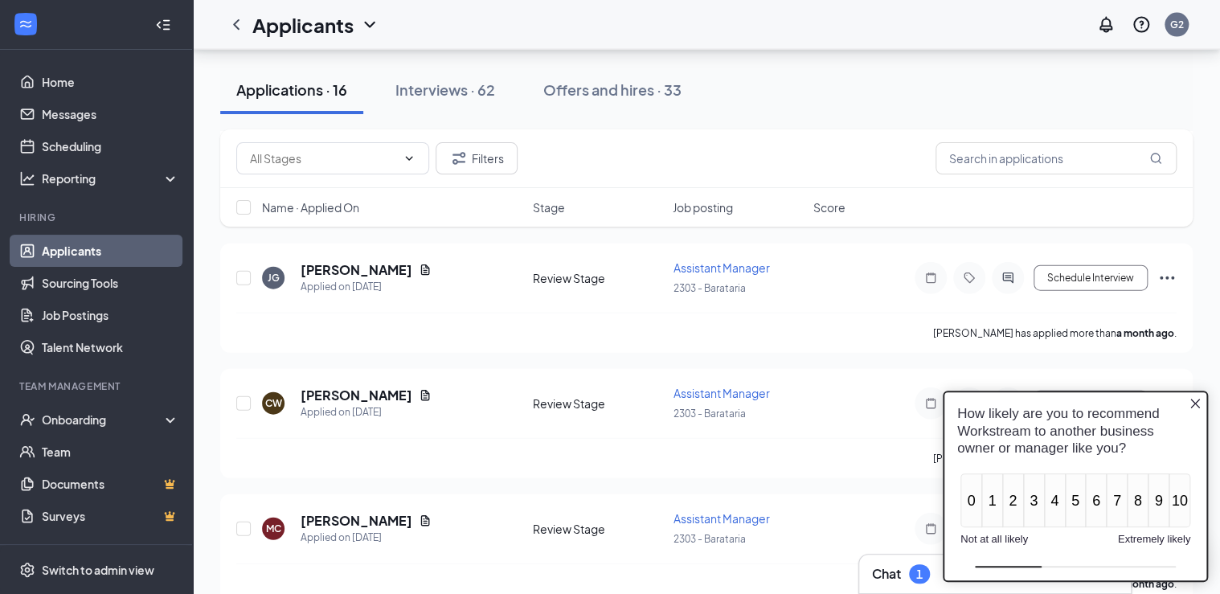
click at [1200, 401] on icon "Close button" at bounding box center [1194, 402] width 13 height 13
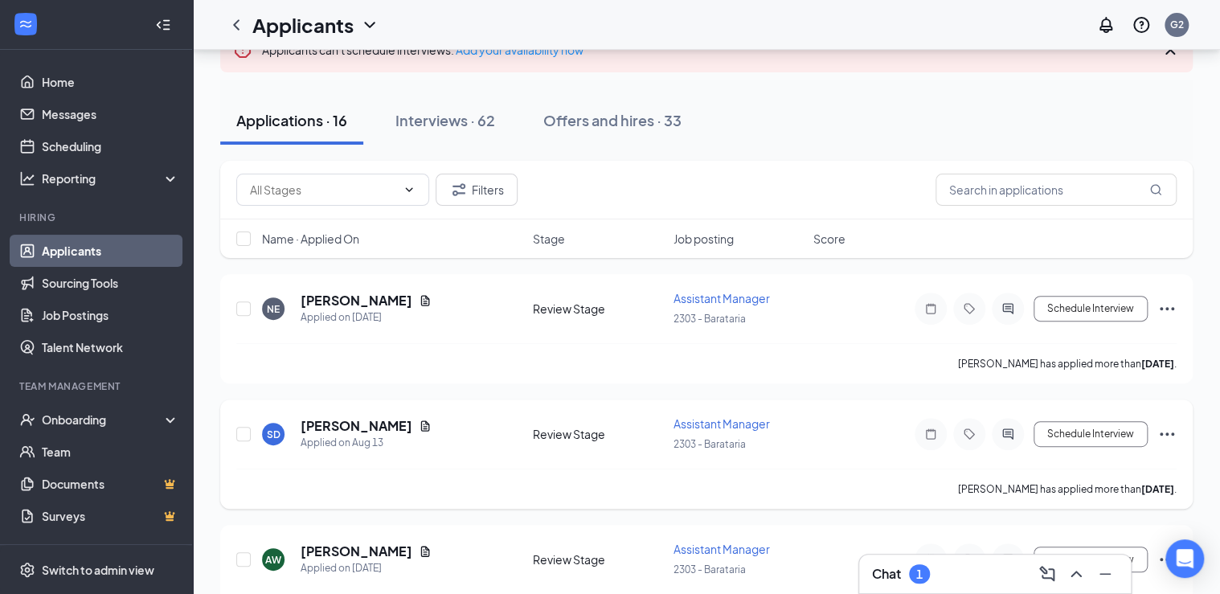
scroll to position [193, 0]
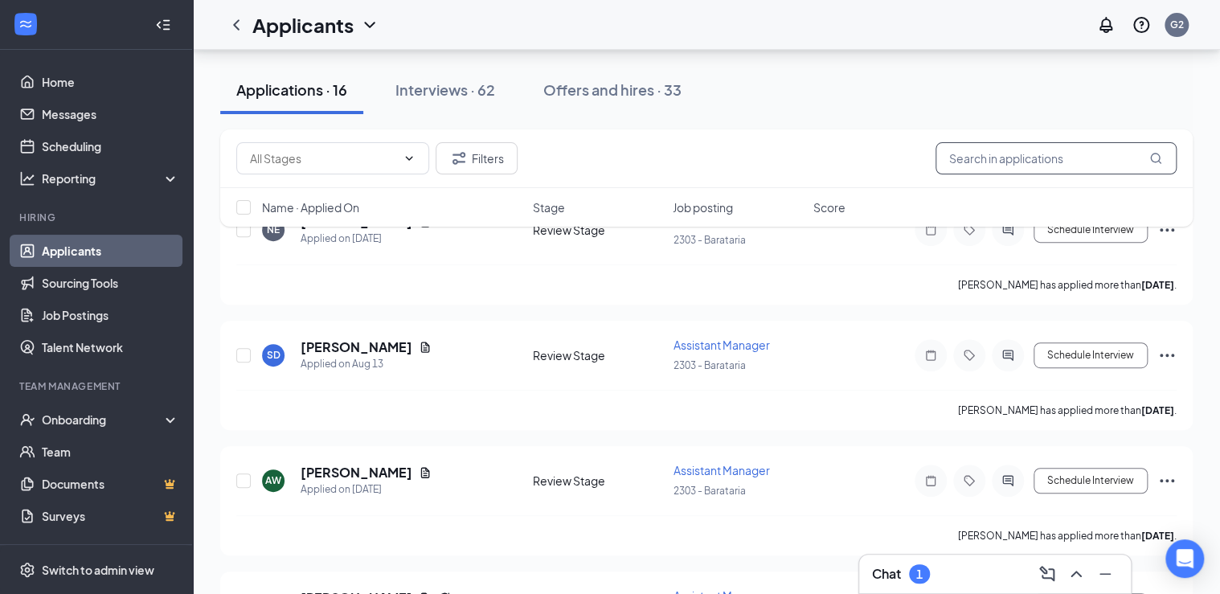
click at [1005, 155] on input "text" at bounding box center [1055, 158] width 241 height 32
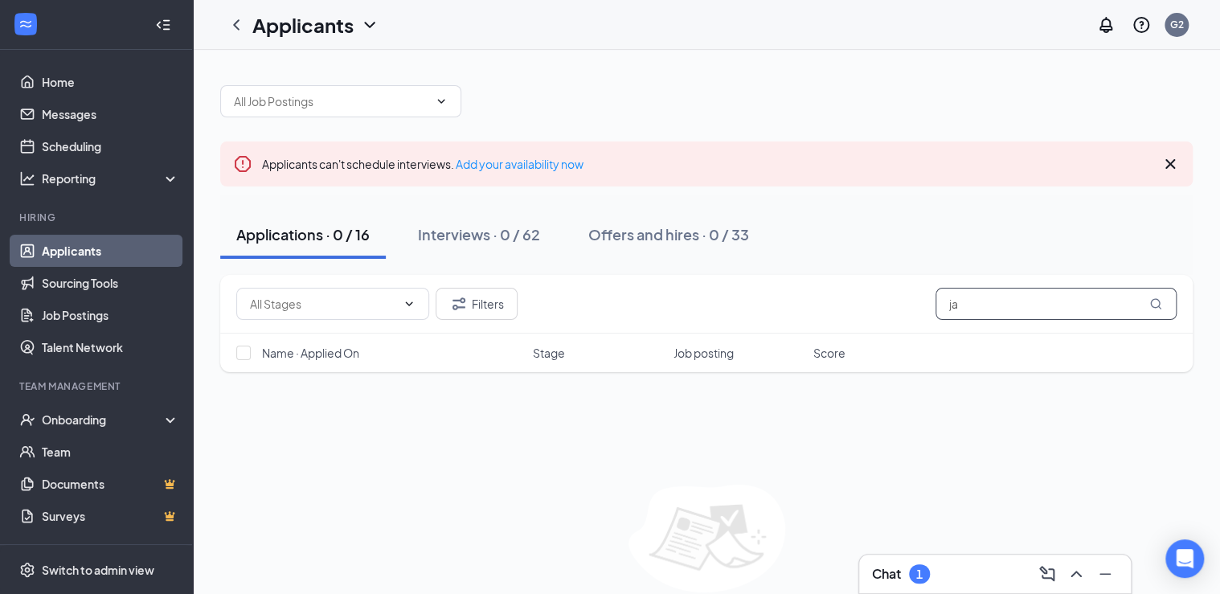
type input "j"
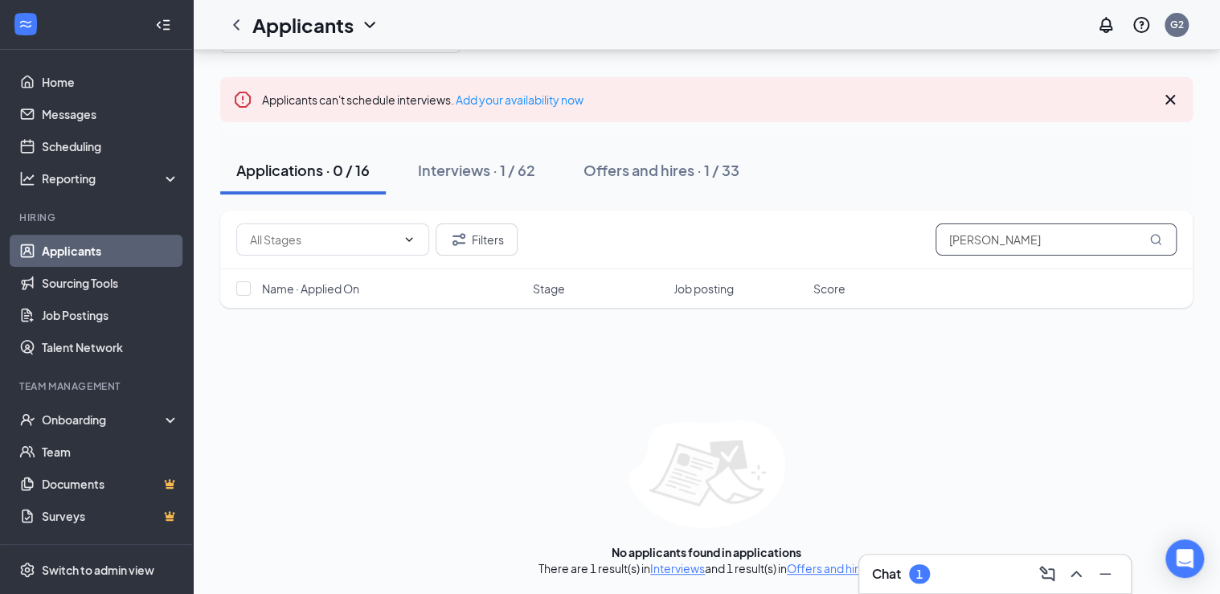
scroll to position [64, 0]
type input "g"
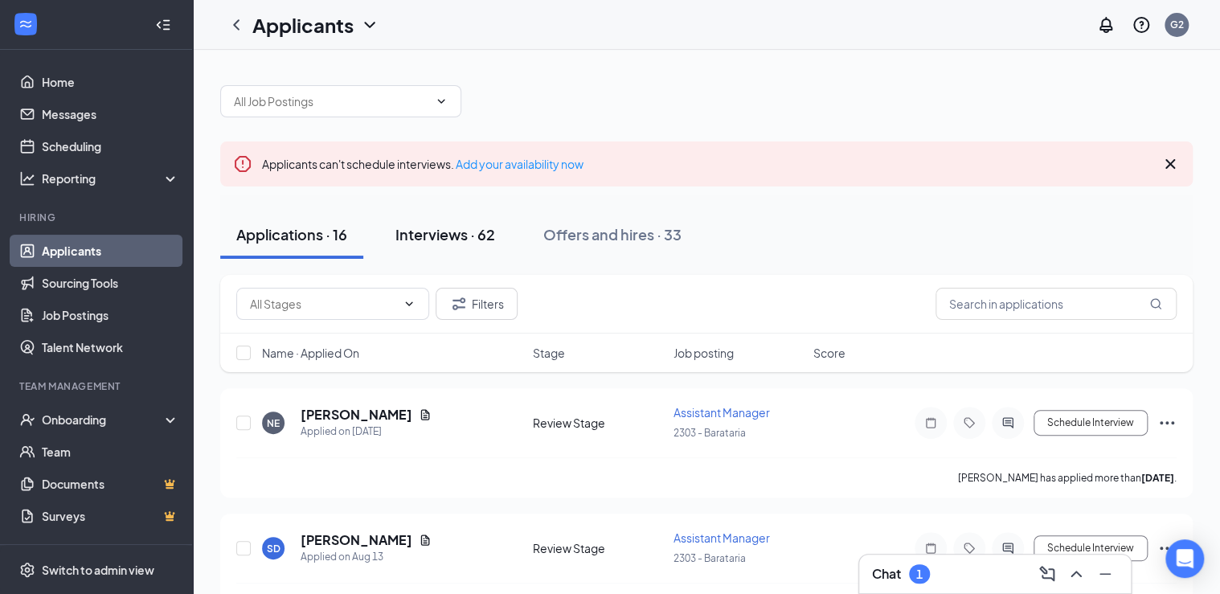
click at [425, 231] on div "Interviews · 62" at bounding box center [445, 234] width 100 height 20
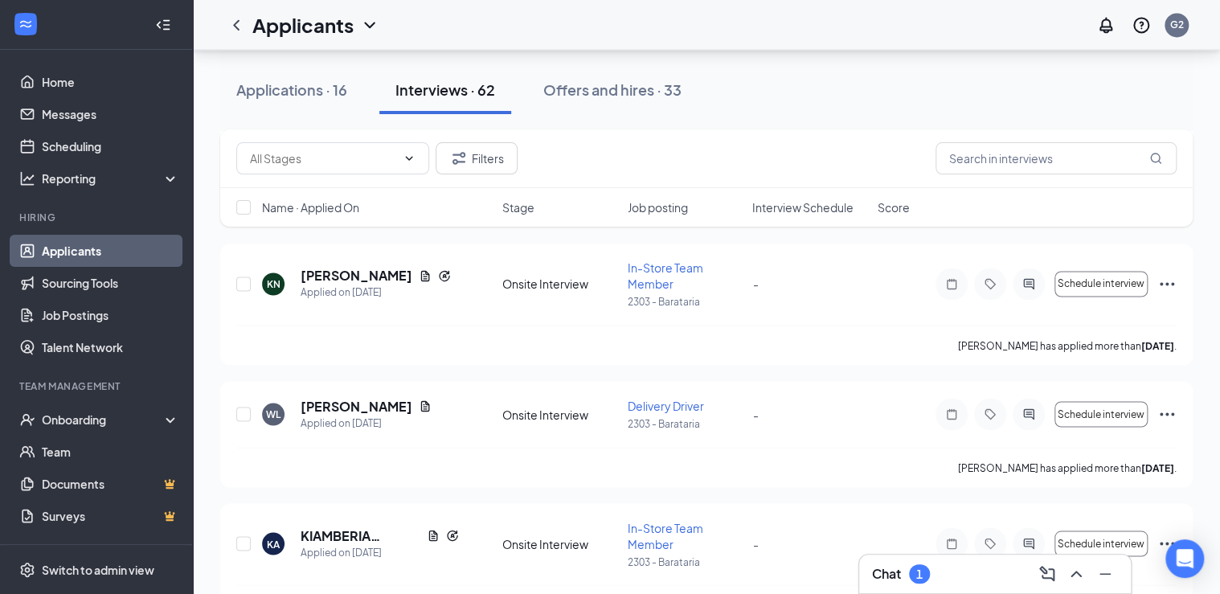
scroll to position [1157, 0]
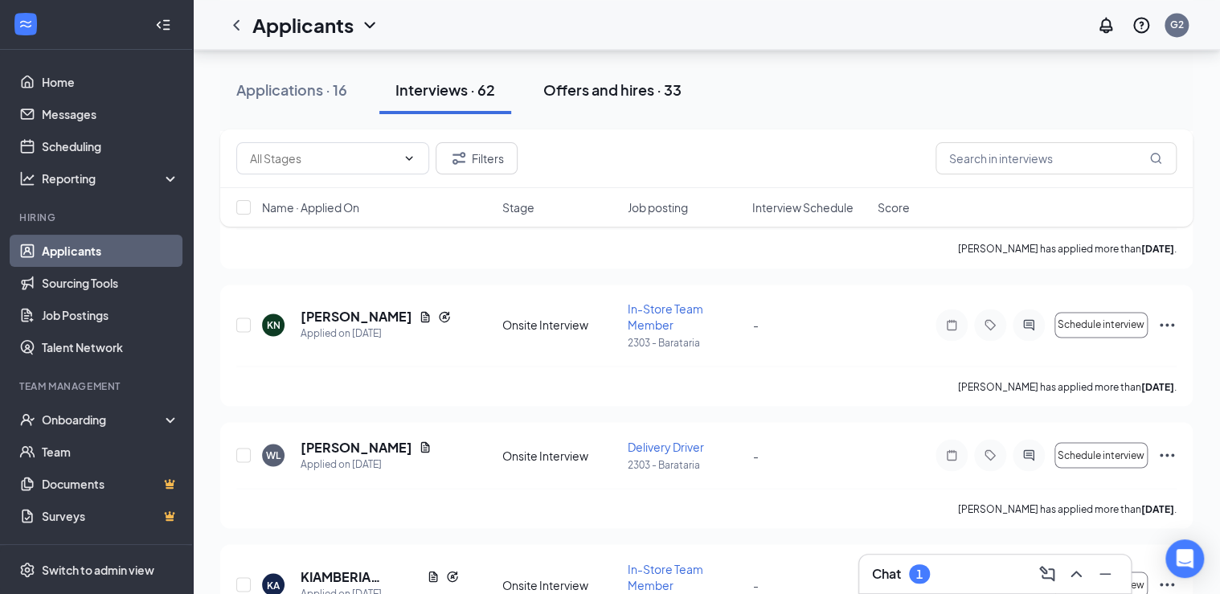
click at [572, 90] on div "Offers and hires · 33" at bounding box center [612, 90] width 138 height 20
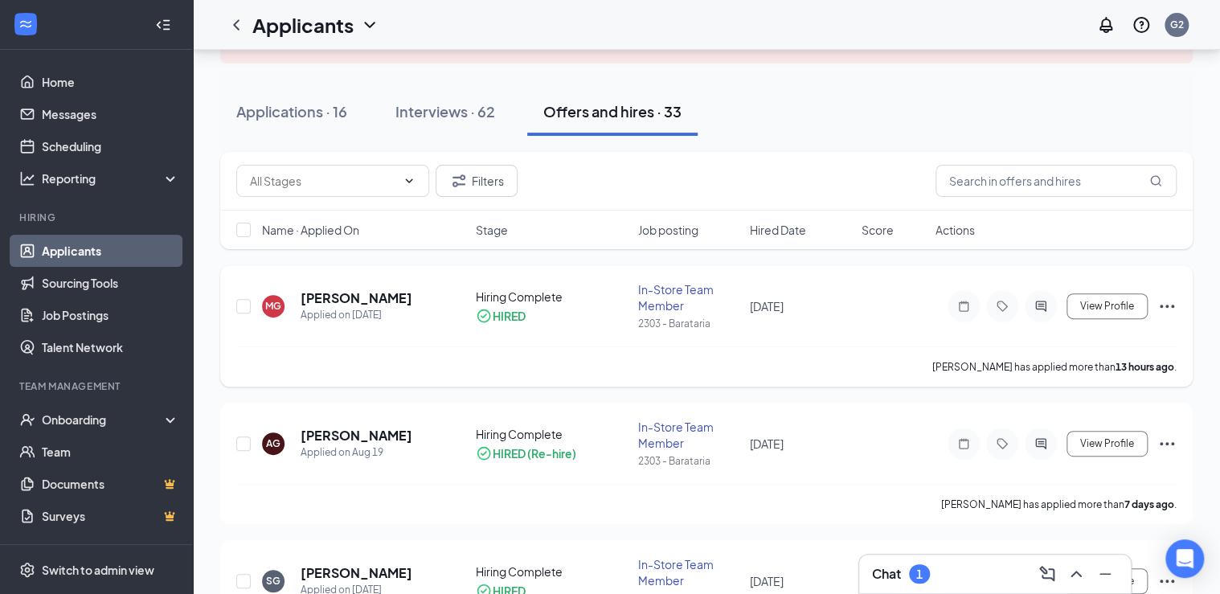
scroll to position [129, 0]
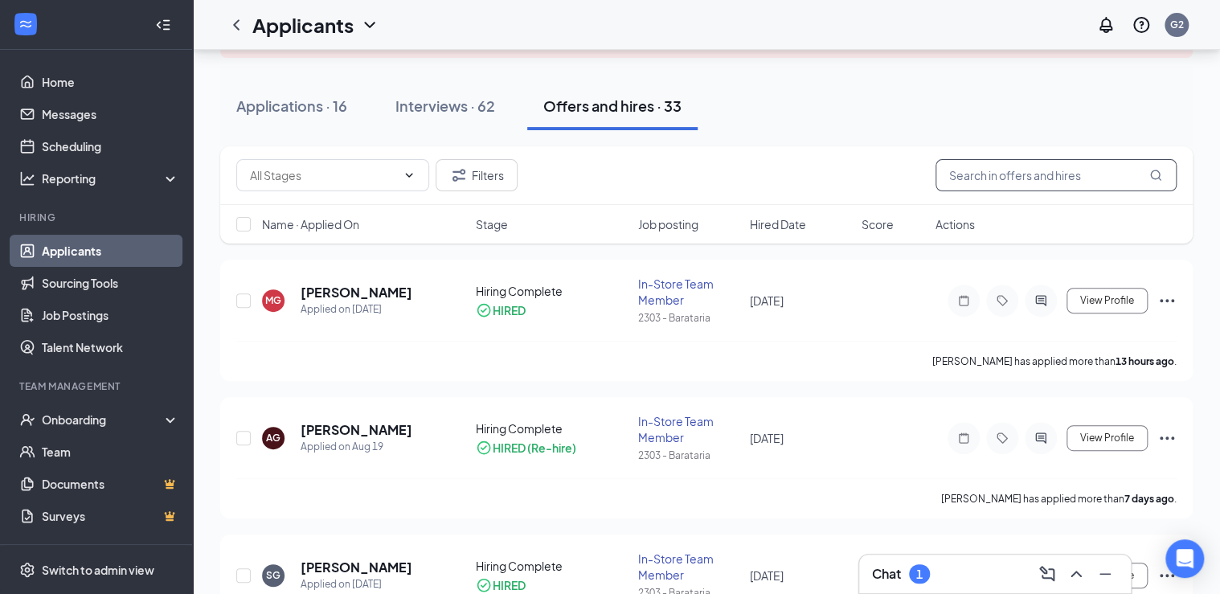
click at [999, 180] on input "text" at bounding box center [1055, 175] width 241 height 32
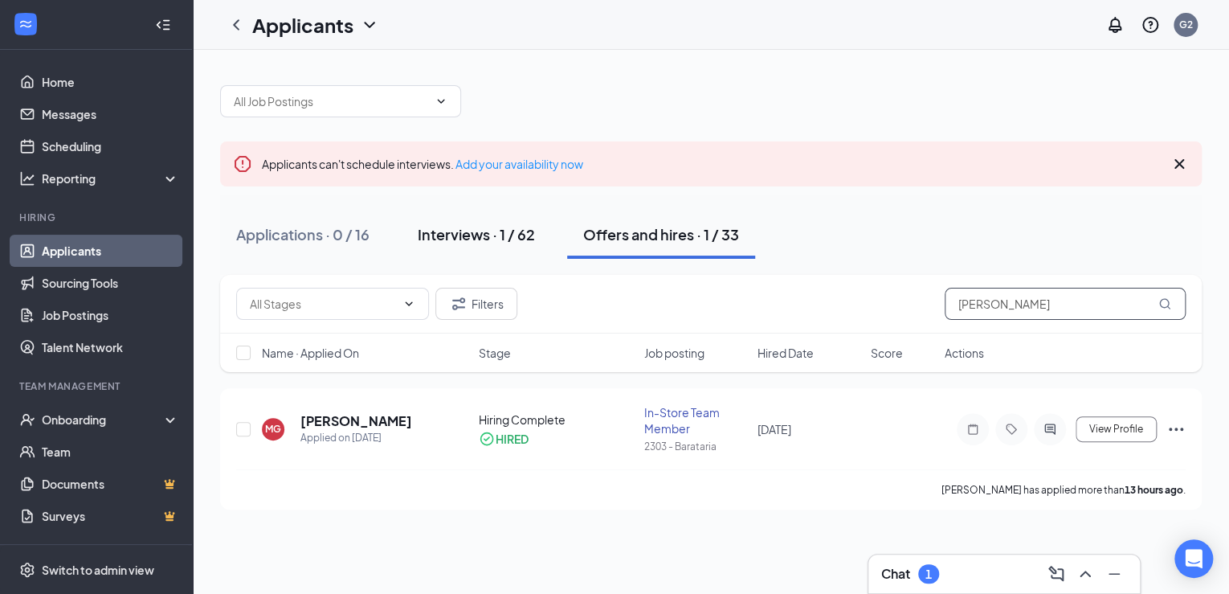
type input "[PERSON_NAME]"
click at [492, 235] on div "Interviews · 1 / 62" at bounding box center [476, 234] width 117 height 20
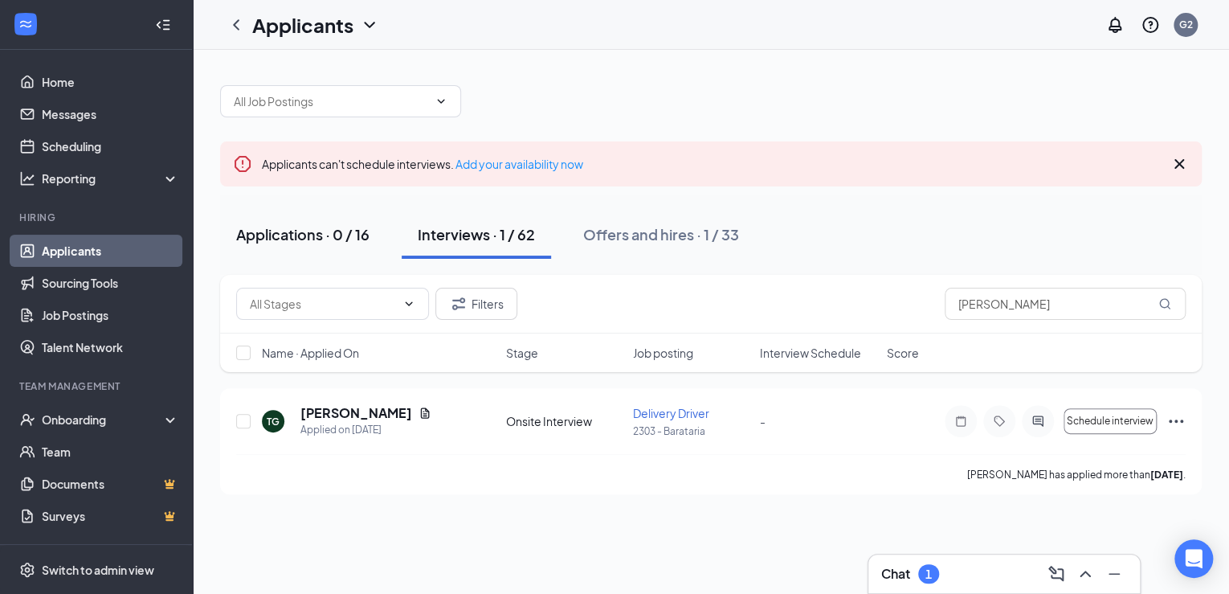
click at [288, 231] on div "Applications · 0 / 16" at bounding box center [302, 234] width 133 height 20
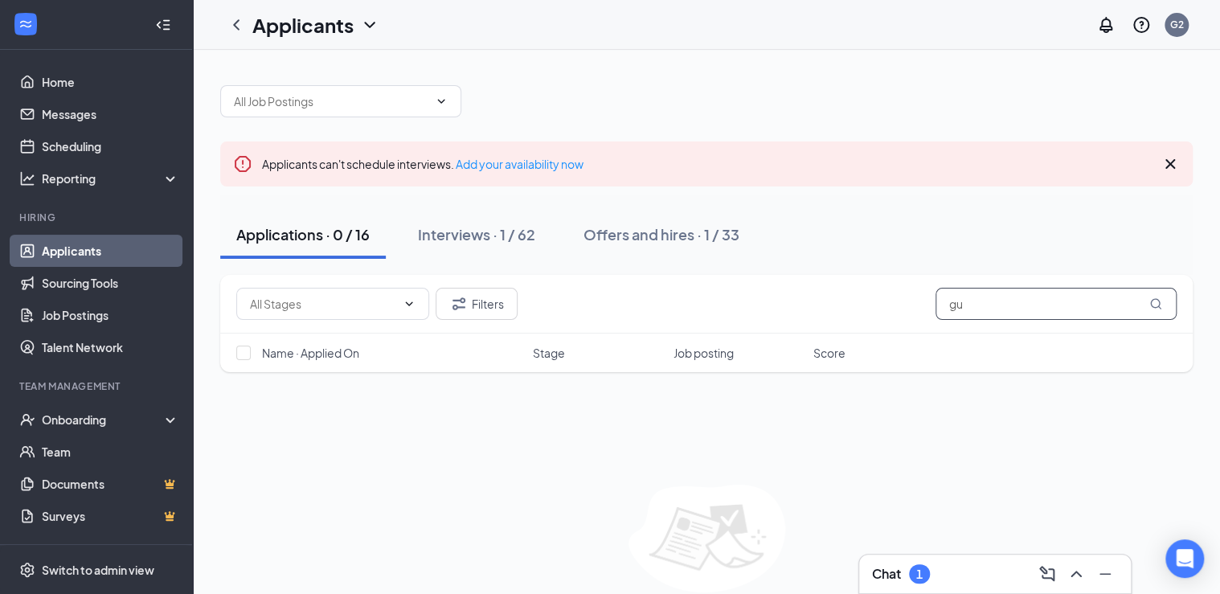
type input "g"
type input "j"
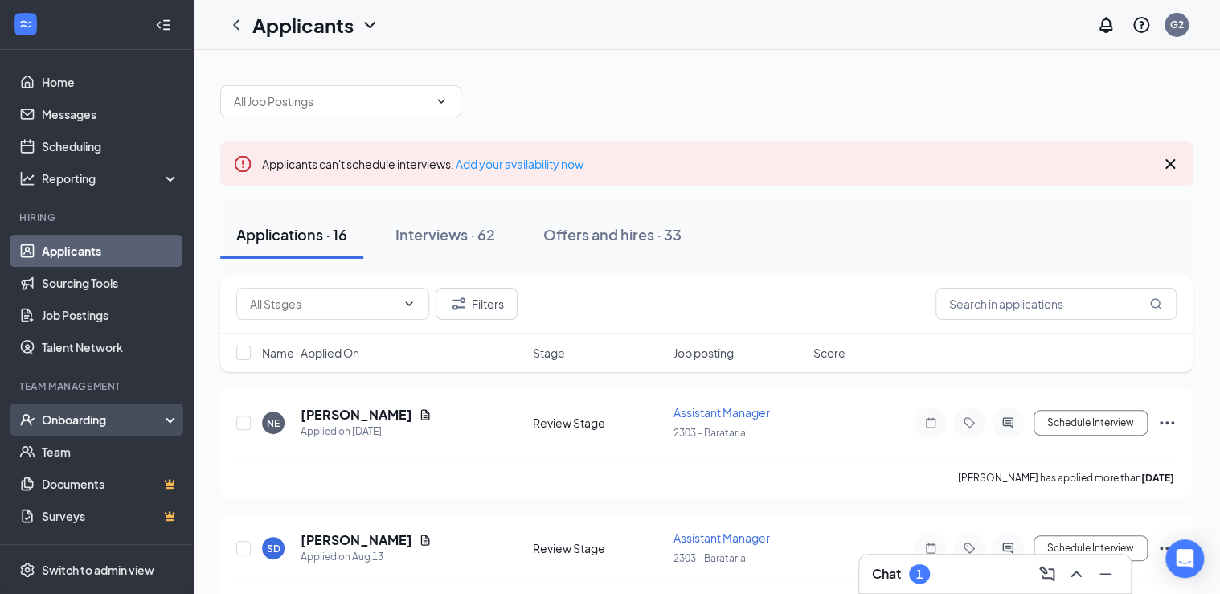
click at [97, 414] on div "Onboarding" at bounding box center [104, 419] width 124 height 16
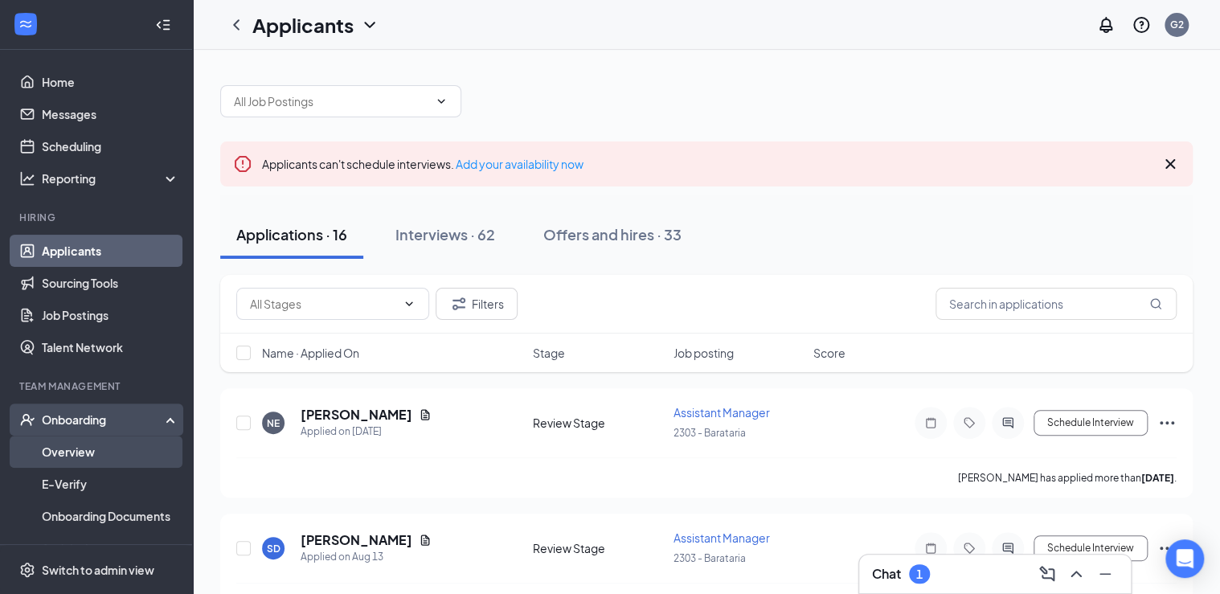
click at [88, 449] on link "Overview" at bounding box center [110, 451] width 137 height 32
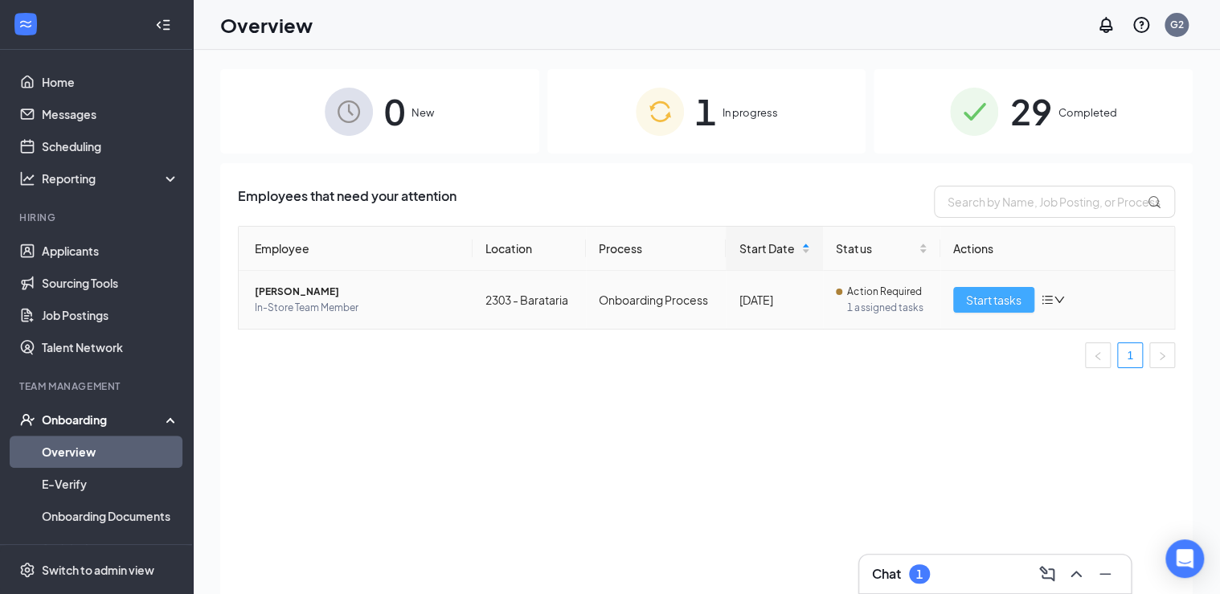
click at [990, 304] on span "Start tasks" at bounding box center [993, 300] width 55 height 18
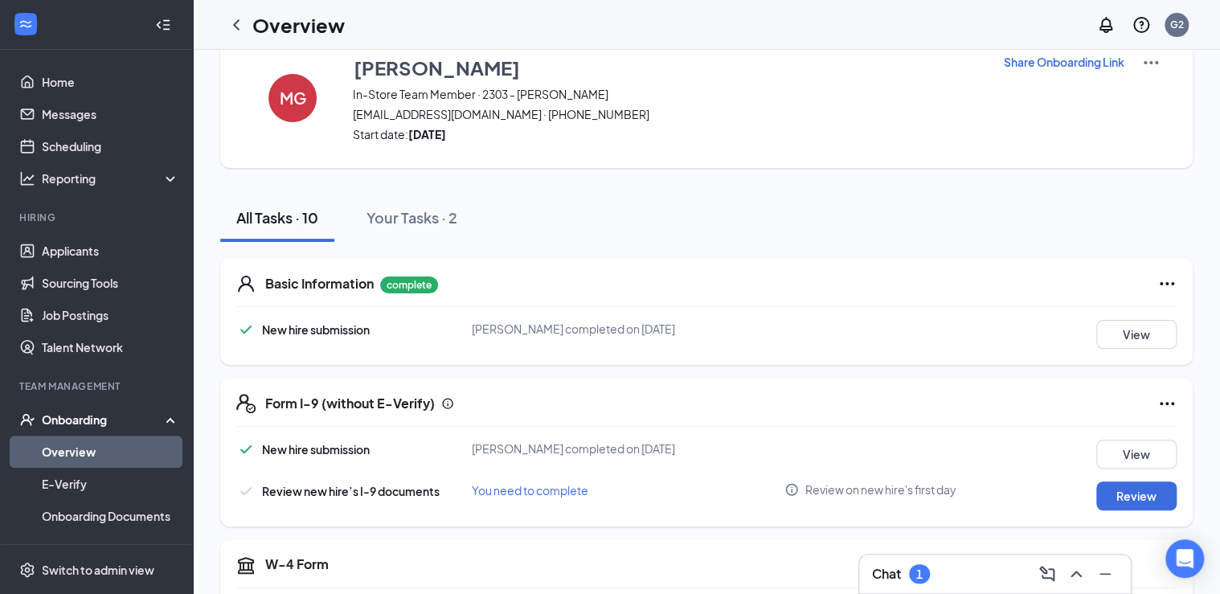
scroll to position [64, 0]
